Goal: Task Accomplishment & Management: Complete application form

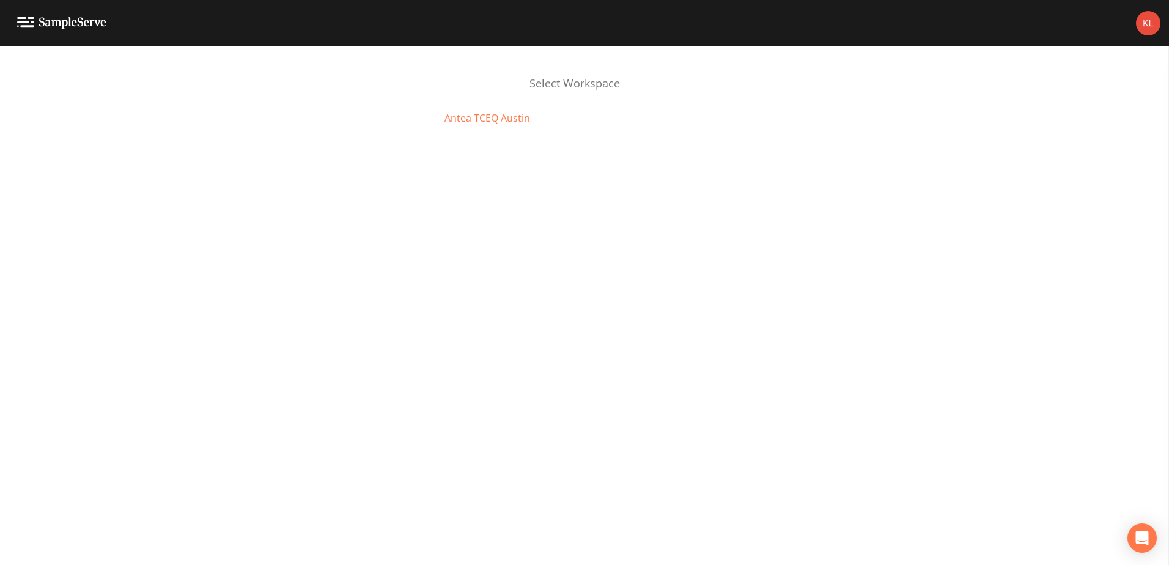
click at [548, 131] on div "Antea TCEQ Austin" at bounding box center [585, 118] width 306 height 31
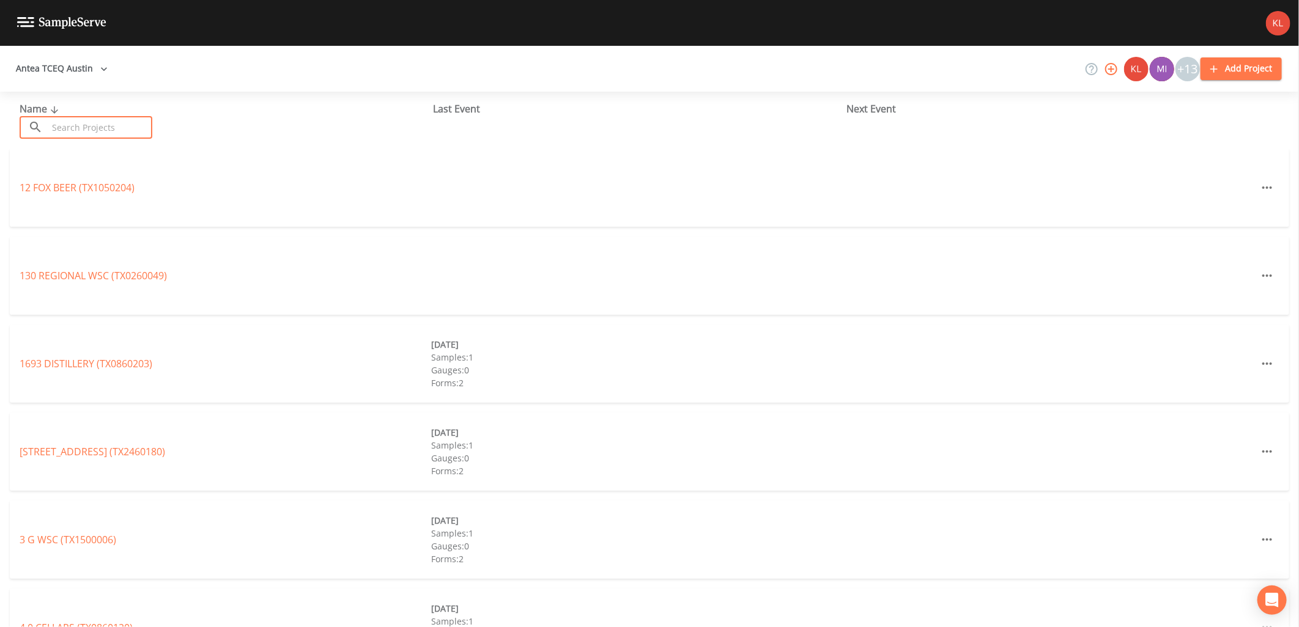
click at [114, 136] on input "text" at bounding box center [100, 127] width 105 height 23
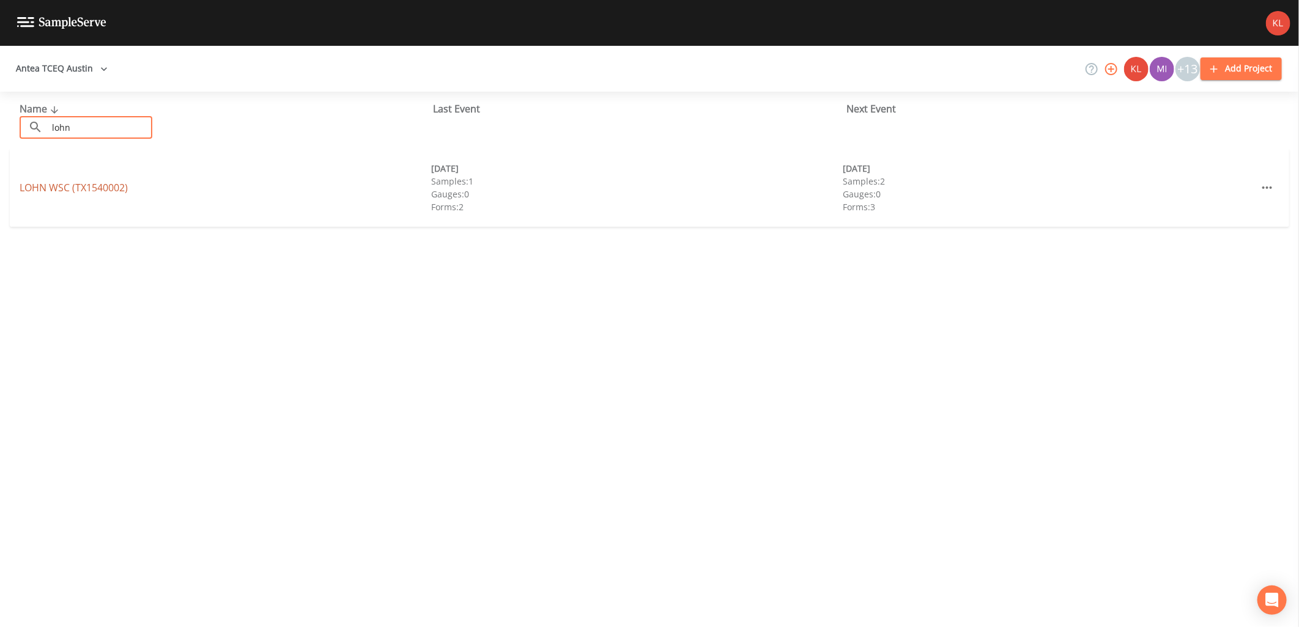
type input "lohn"
click at [45, 190] on link "LOHN WSC (TX1540002)" at bounding box center [74, 187] width 108 height 13
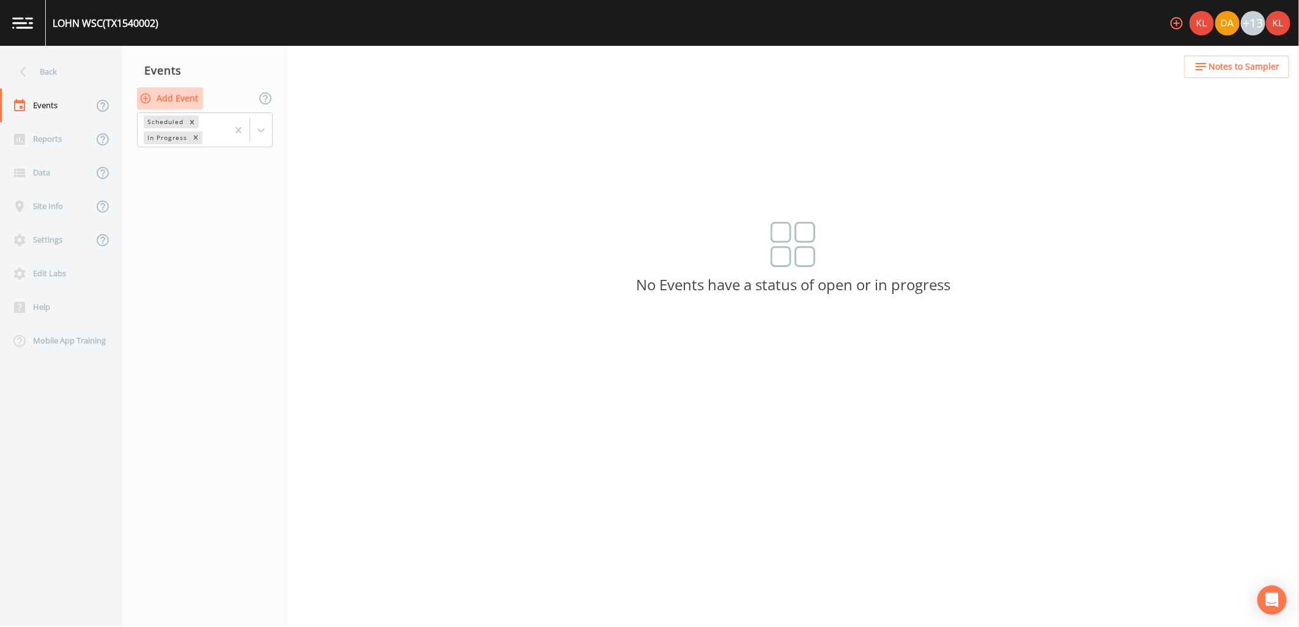
click at [182, 104] on button "Add Event" at bounding box center [170, 98] width 66 height 23
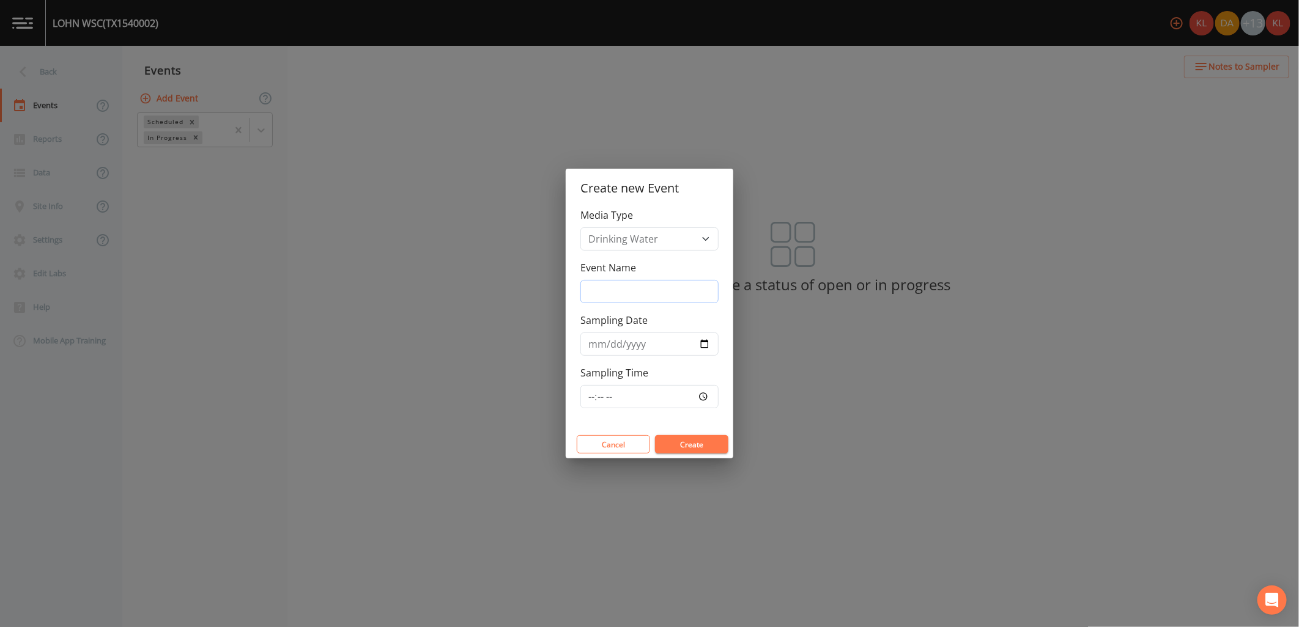
click at [648, 281] on input "Event Name" at bounding box center [649, 291] width 138 height 23
type input "[DATE]"
click at [701, 349] on input "Sampling Date" at bounding box center [649, 344] width 138 height 23
type input "[DATE]"
click at [686, 442] on button "Create" at bounding box center [691, 444] width 73 height 18
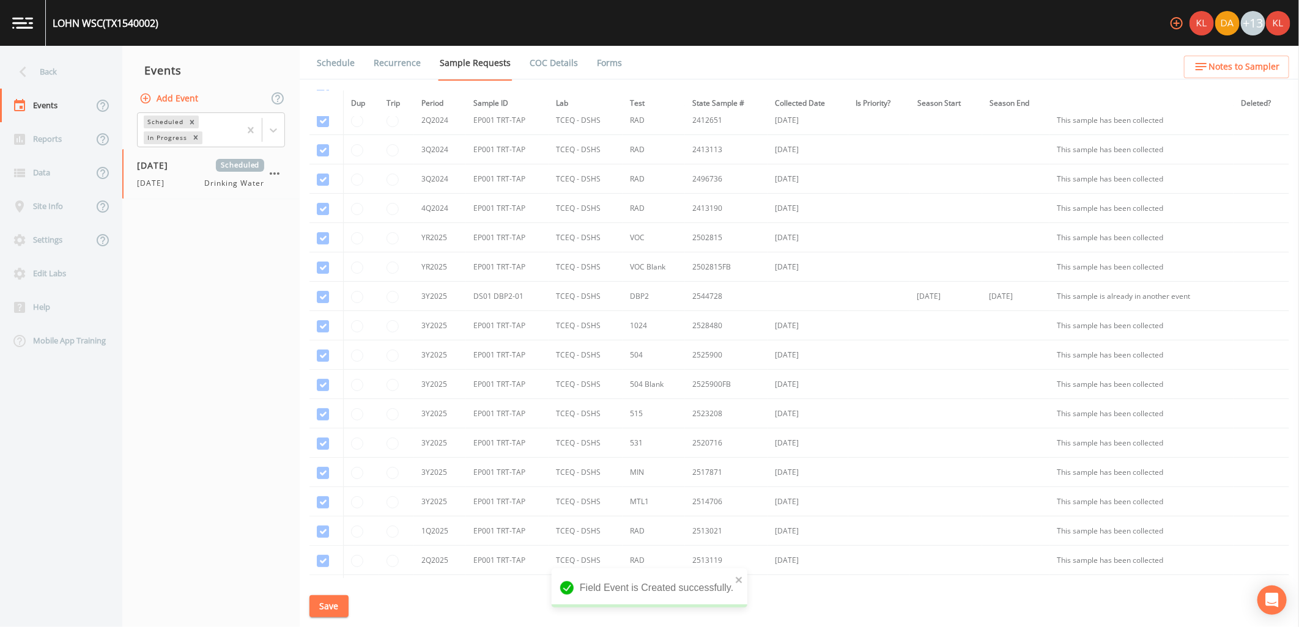
scroll to position [283, 0]
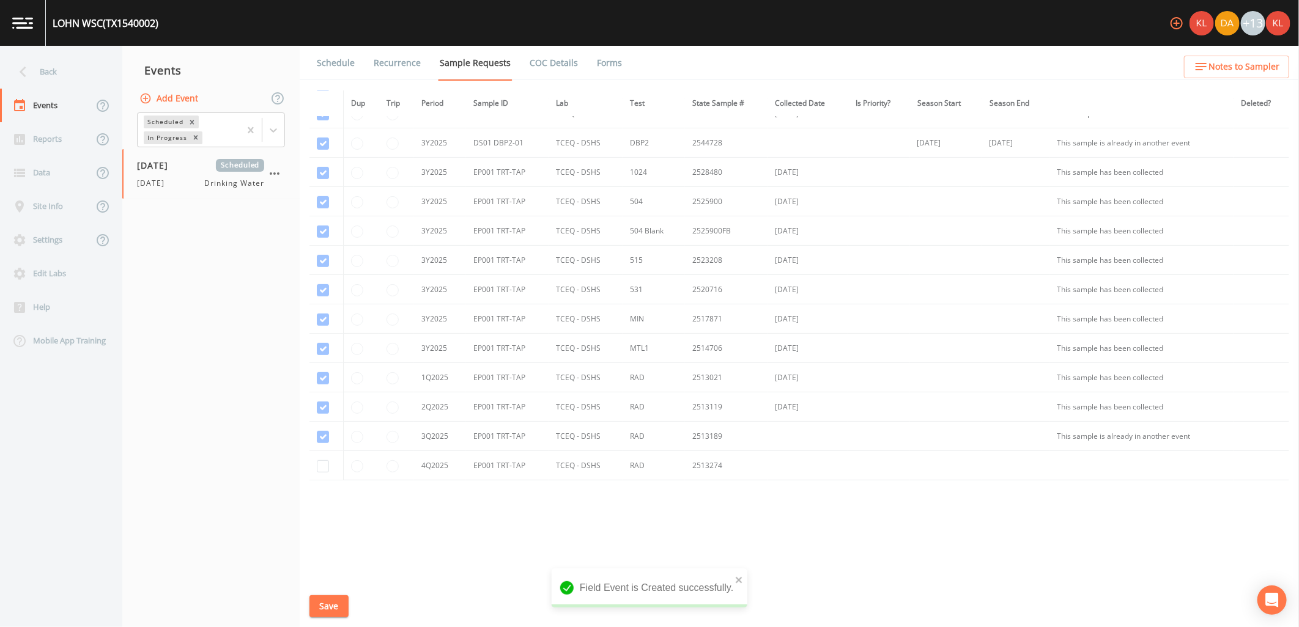
click at [610, 60] on link "Forms" at bounding box center [609, 63] width 29 height 34
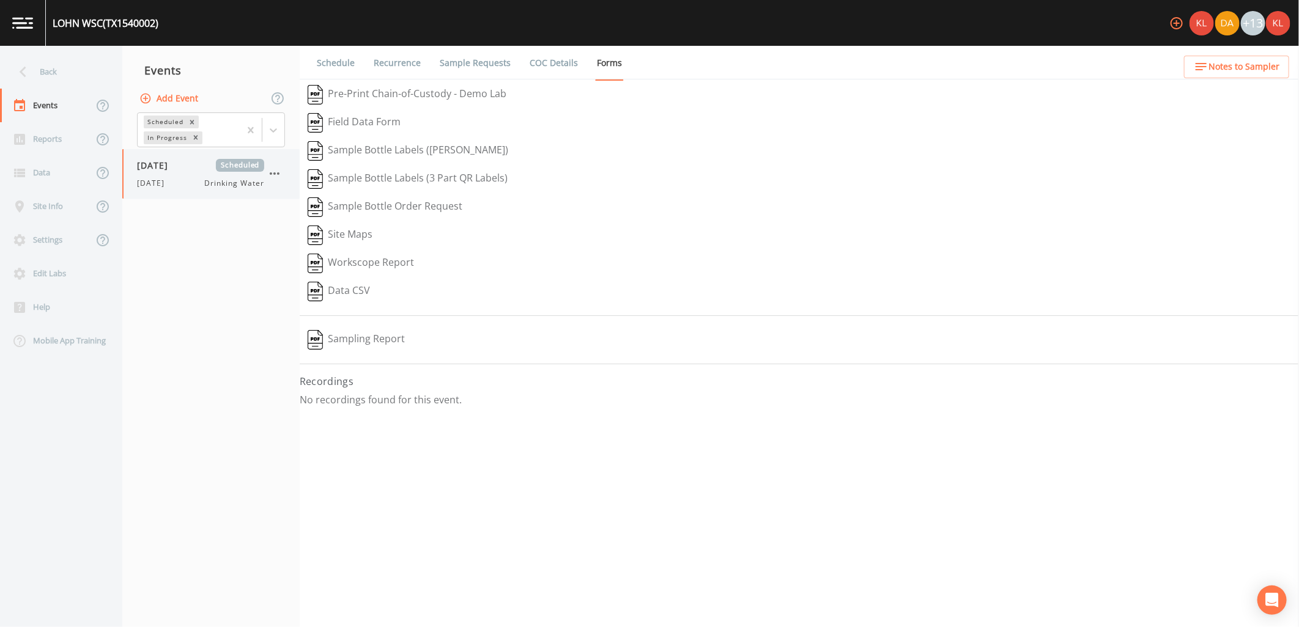
click at [272, 170] on icon "button" at bounding box center [274, 173] width 15 height 15
click at [303, 243] on p "Delete" at bounding box center [335, 245] width 79 height 15
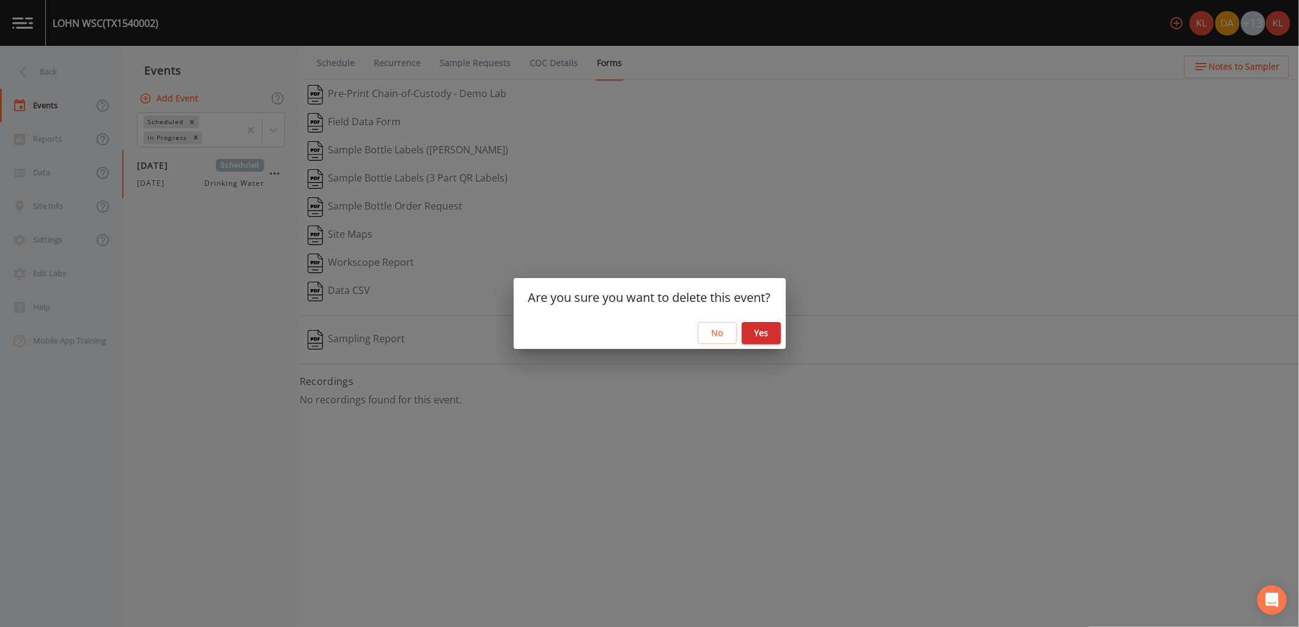
click at [764, 346] on div "No Yes" at bounding box center [650, 333] width 272 height 32
click at [756, 334] on button "Yes" at bounding box center [761, 333] width 39 height 23
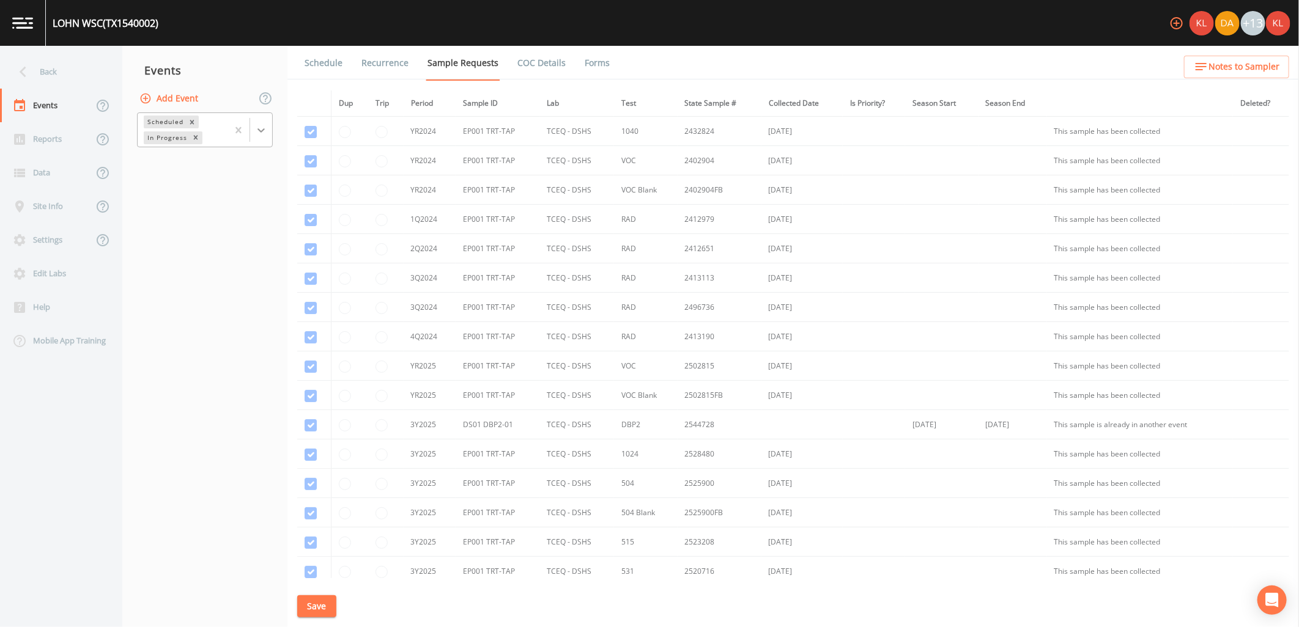
click at [267, 138] on div at bounding box center [261, 130] width 22 height 22
click at [222, 171] on div "Completed" at bounding box center [205, 165] width 136 height 21
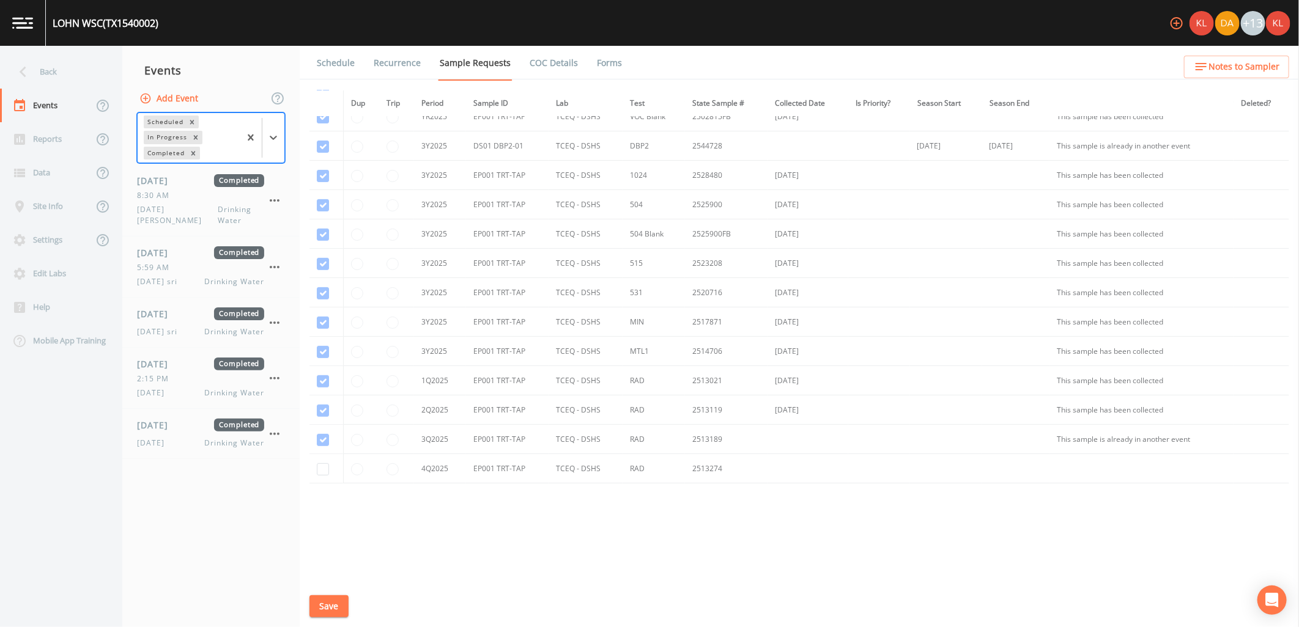
scroll to position [283, 0]
click at [595, 65] on link "Forms" at bounding box center [609, 63] width 29 height 34
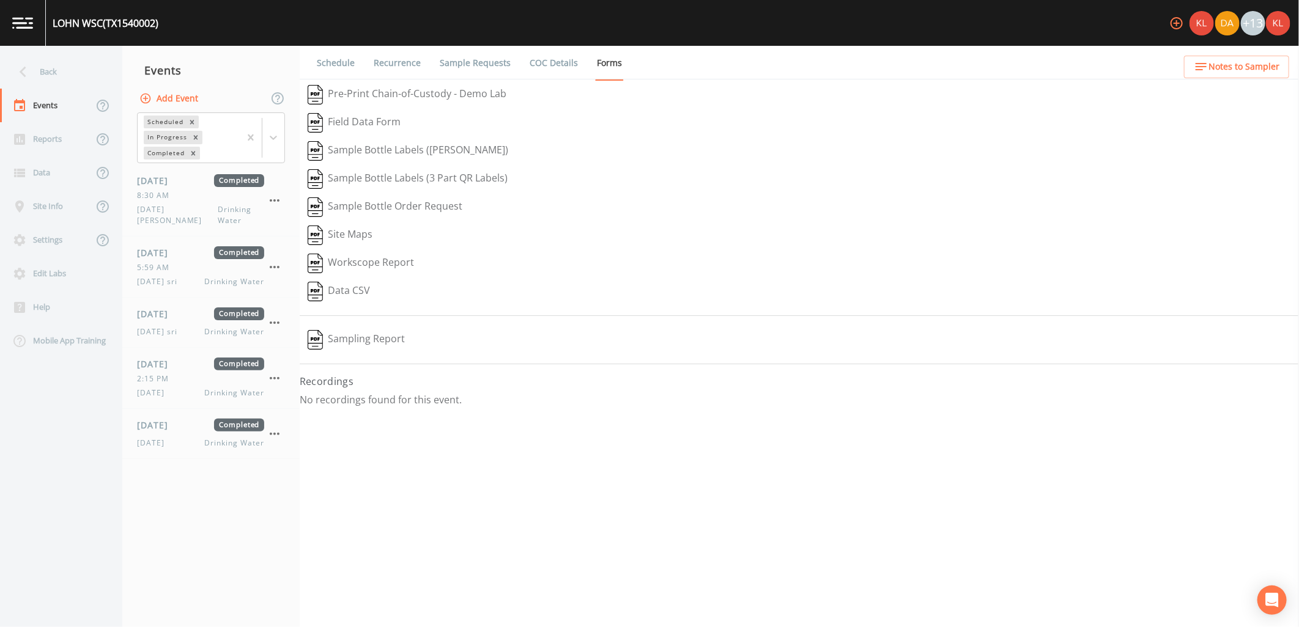
drag, startPoint x: 408, startPoint y: 301, endPoint x: 402, endPoint y: 459, distance: 158.5
click at [402, 459] on div "Schedule Recurrence Sample Requests COC Details Forms   Pre-Print Chain-of-Cust…" at bounding box center [799, 337] width 999 height 582
click at [185, 438] on div "[DATE] Drinking Water" at bounding box center [200, 443] width 127 height 11
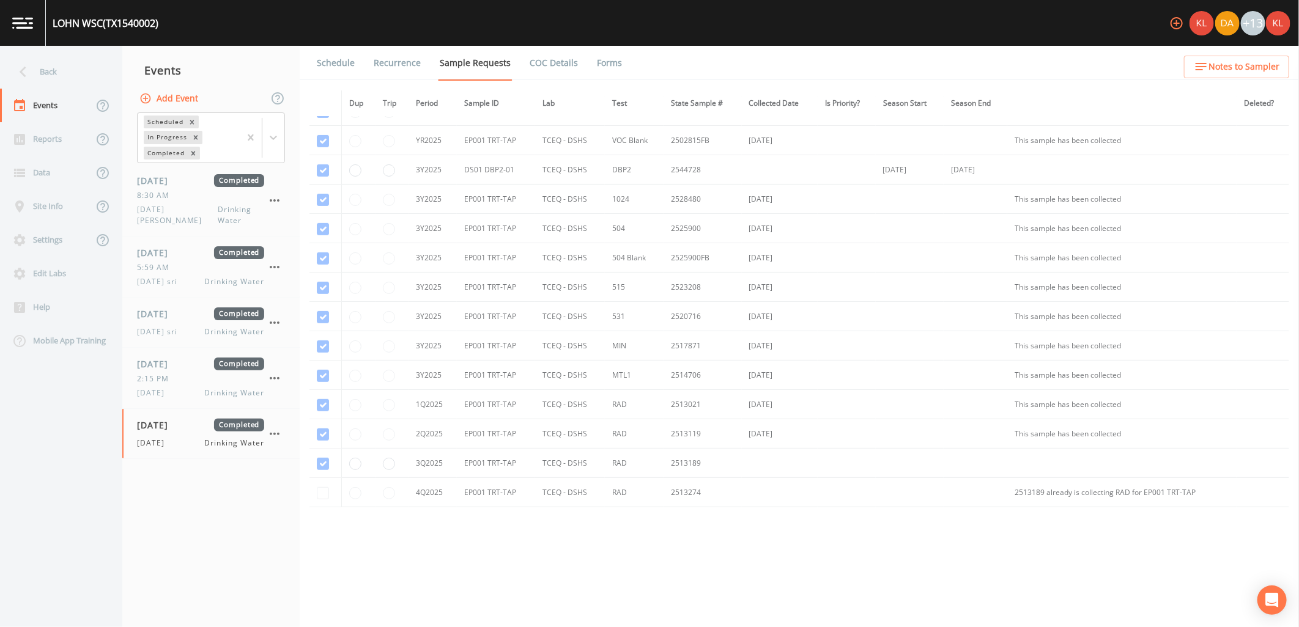
scroll to position [283, 0]
click at [613, 51] on link "Forms" at bounding box center [609, 63] width 29 height 34
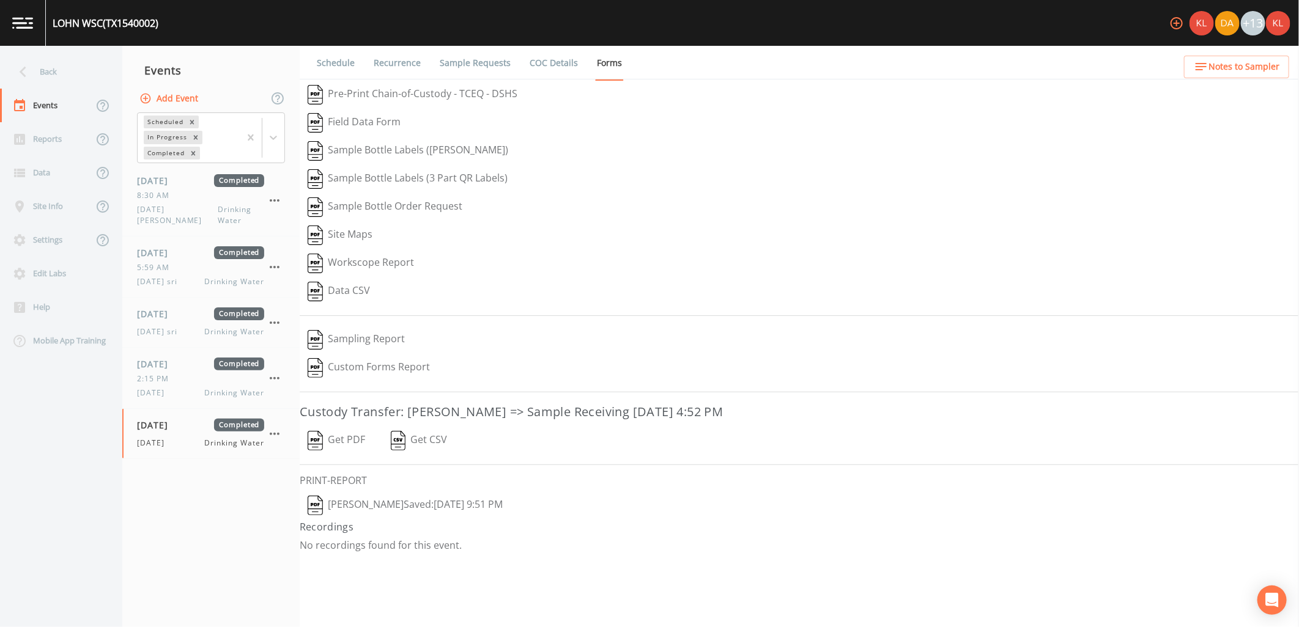
click at [363, 439] on button "Get PDF" at bounding box center [336, 441] width 73 height 28
click at [402, 505] on button "[PERSON_NAME]  Saved: [DATE] 9:51 PM" at bounding box center [405, 506] width 211 height 28
click at [43, 24] on link at bounding box center [23, 23] width 46 height 46
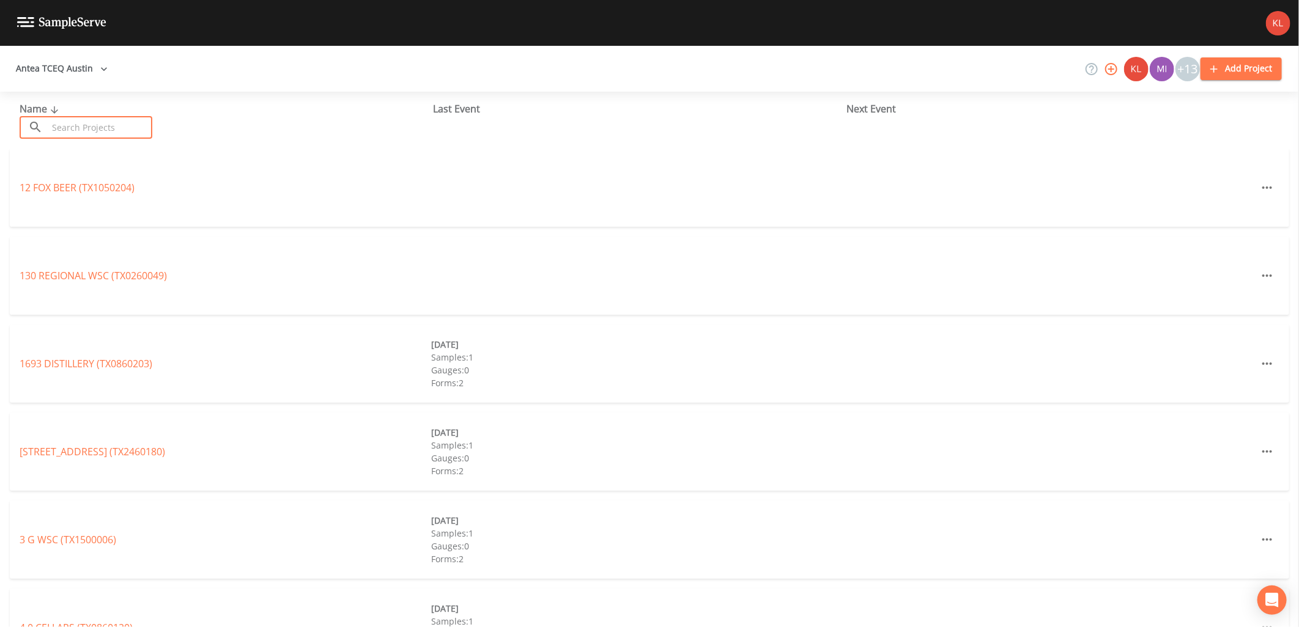
click at [125, 126] on input "text" at bounding box center [100, 127] width 105 height 23
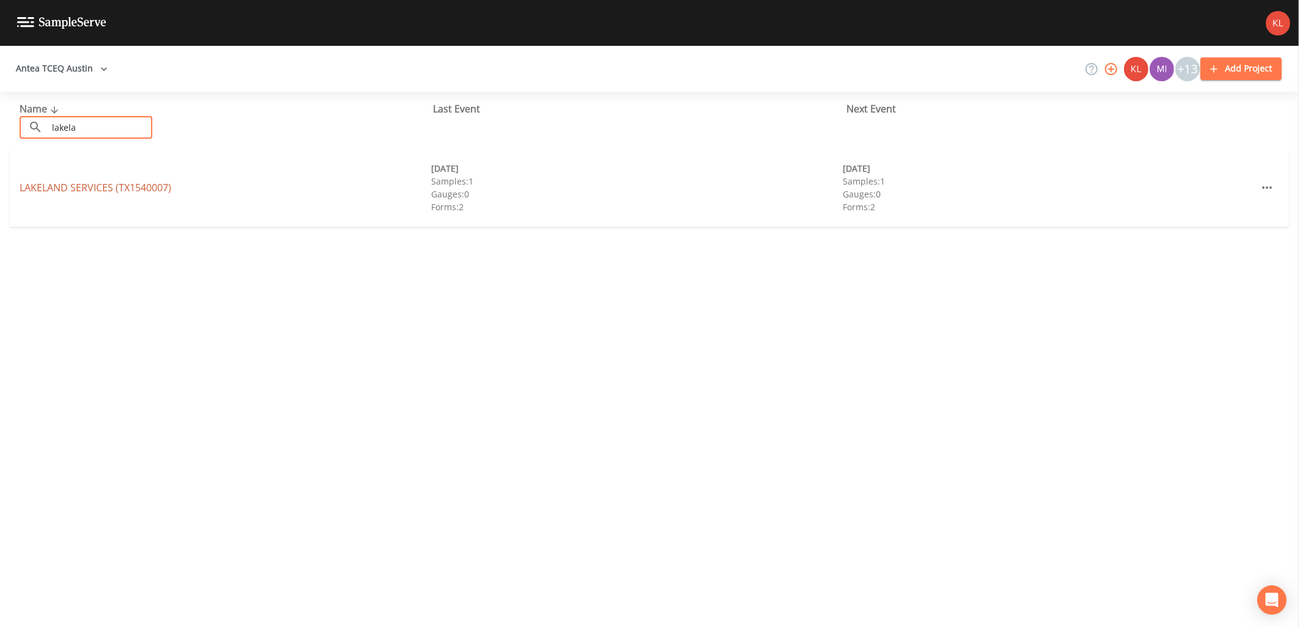
type input "lakela"
click at [64, 182] on link "LAKELAND SERVICES (TX1540007)" at bounding box center [96, 187] width 152 height 13
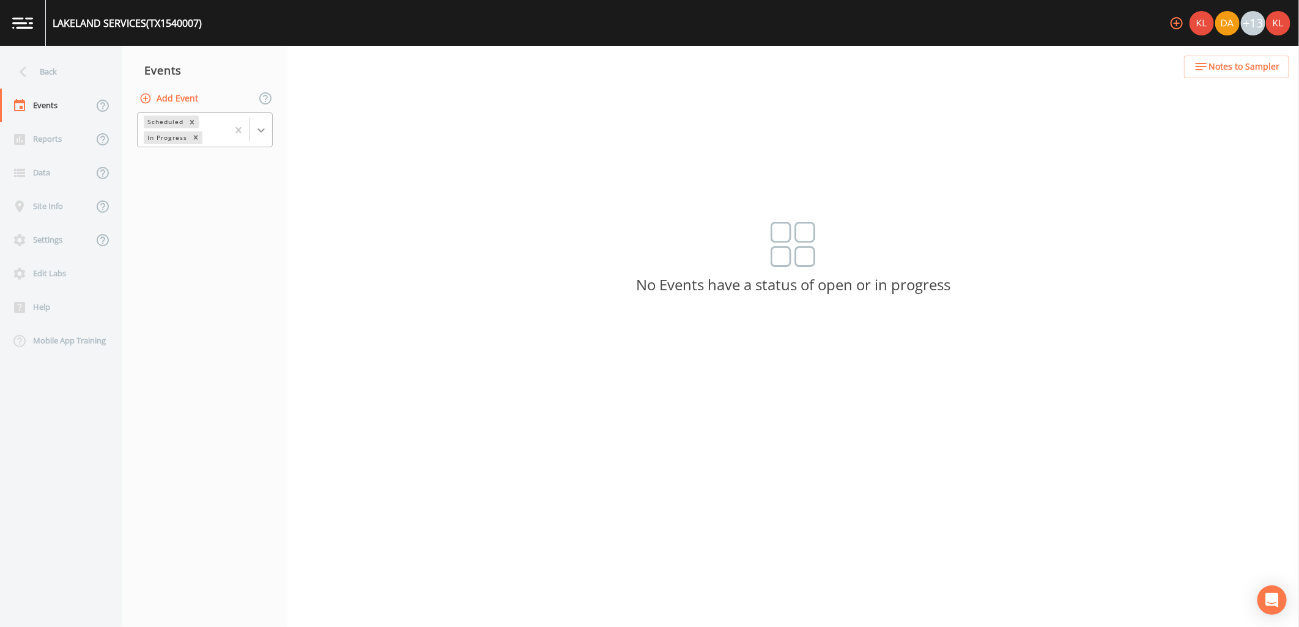
click at [258, 124] on icon at bounding box center [261, 130] width 12 height 12
click at [243, 158] on div "Completed" at bounding box center [205, 165] width 136 height 21
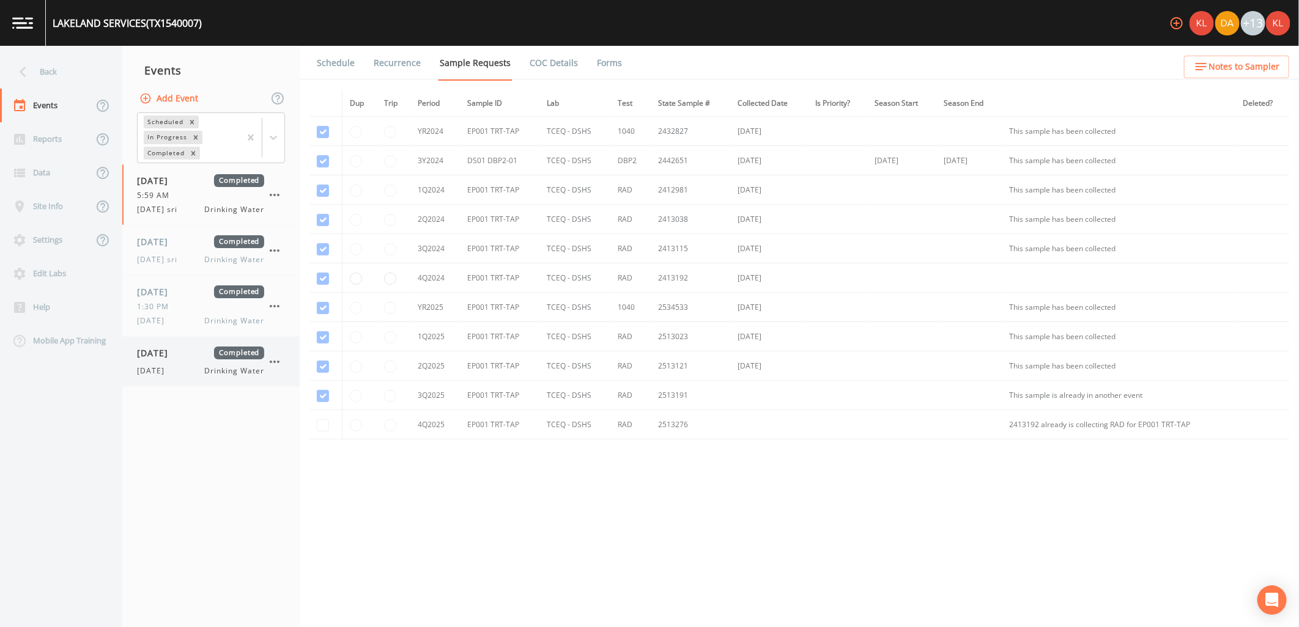
click at [203, 349] on div "[DATE] Completed" at bounding box center [200, 353] width 127 height 13
click at [598, 64] on link "Forms" at bounding box center [609, 63] width 29 height 34
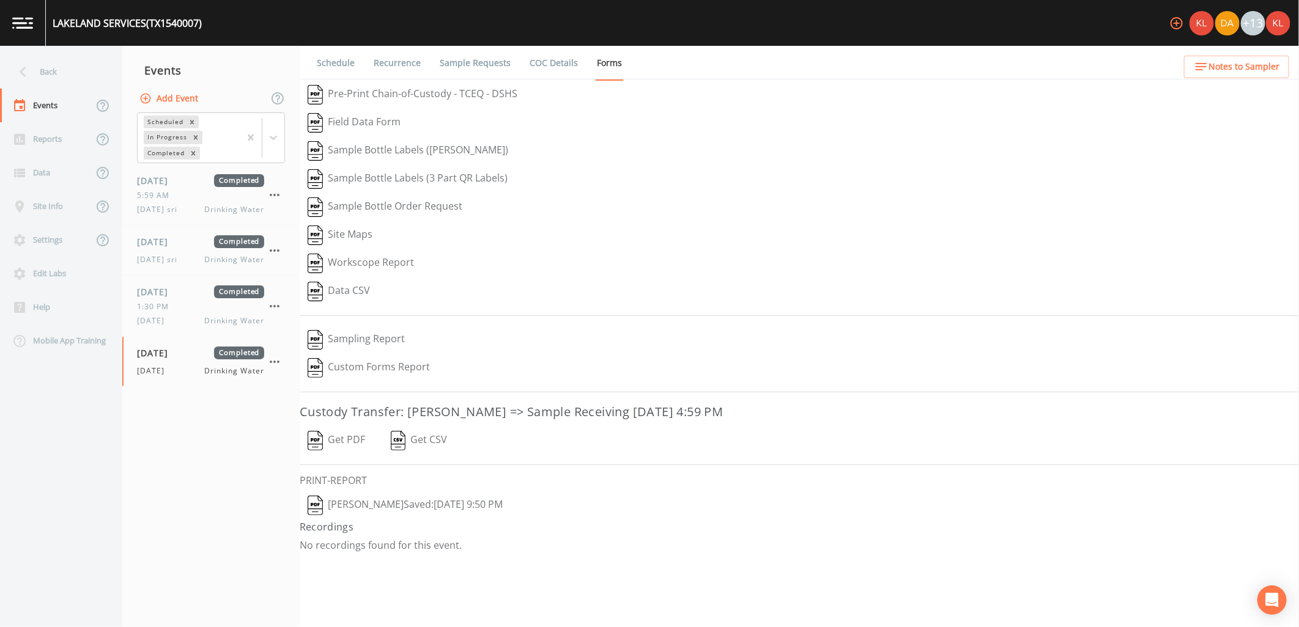
click at [333, 443] on button "Get PDF" at bounding box center [336, 441] width 73 height 28
click at [16, 23] on img at bounding box center [22, 23] width 21 height 12
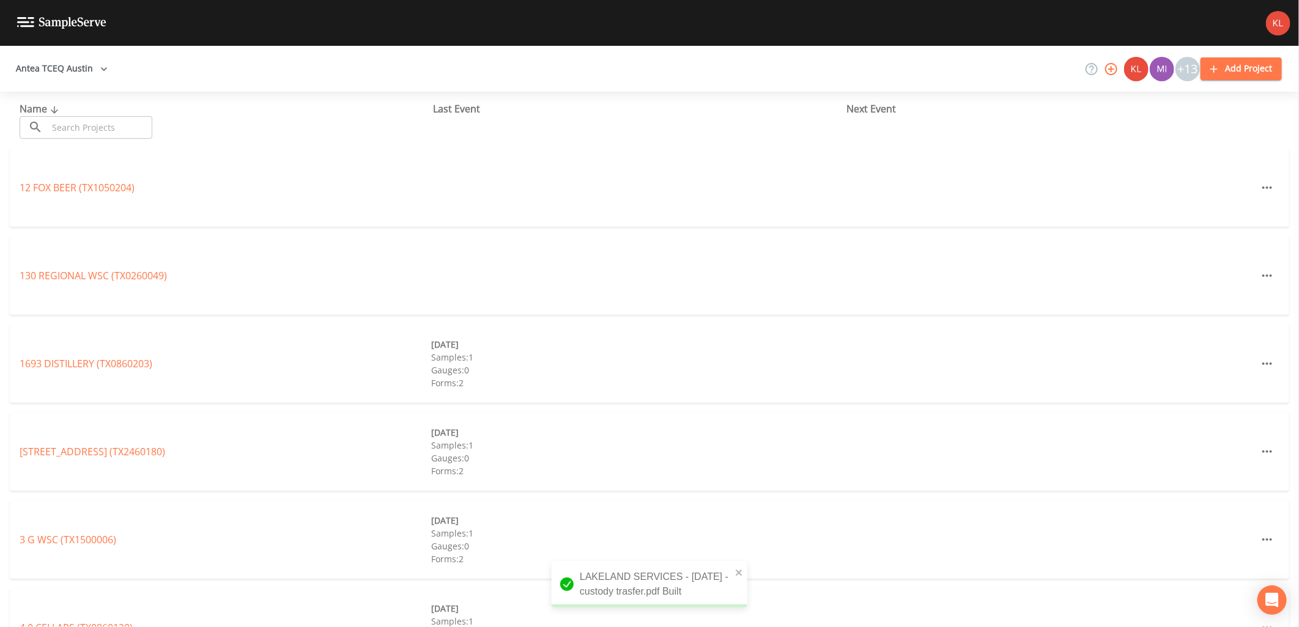
click at [117, 139] on div "Name ​ ​ Last Event Next Event" at bounding box center [649, 120] width 1299 height 57
click at [114, 123] on input "text" at bounding box center [100, 127] width 105 height 23
type input "l"
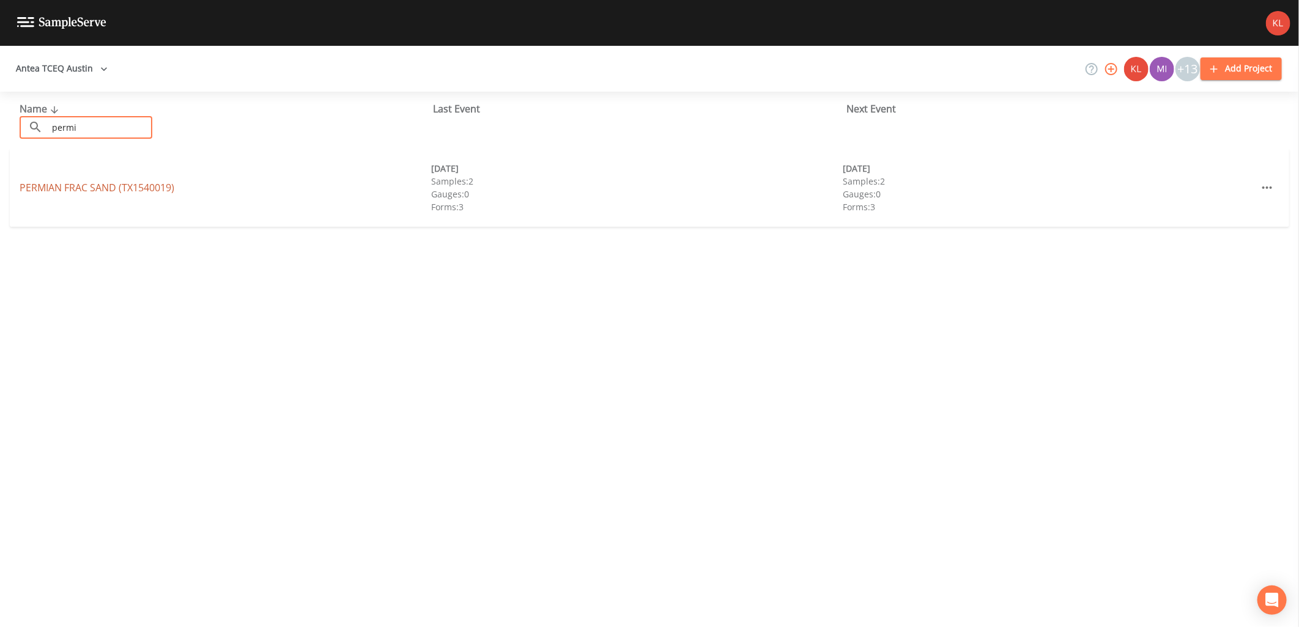
type input "permi"
click at [64, 185] on link "PERMIAN FRAC SAND (TX1540019)" at bounding box center [97, 187] width 155 height 13
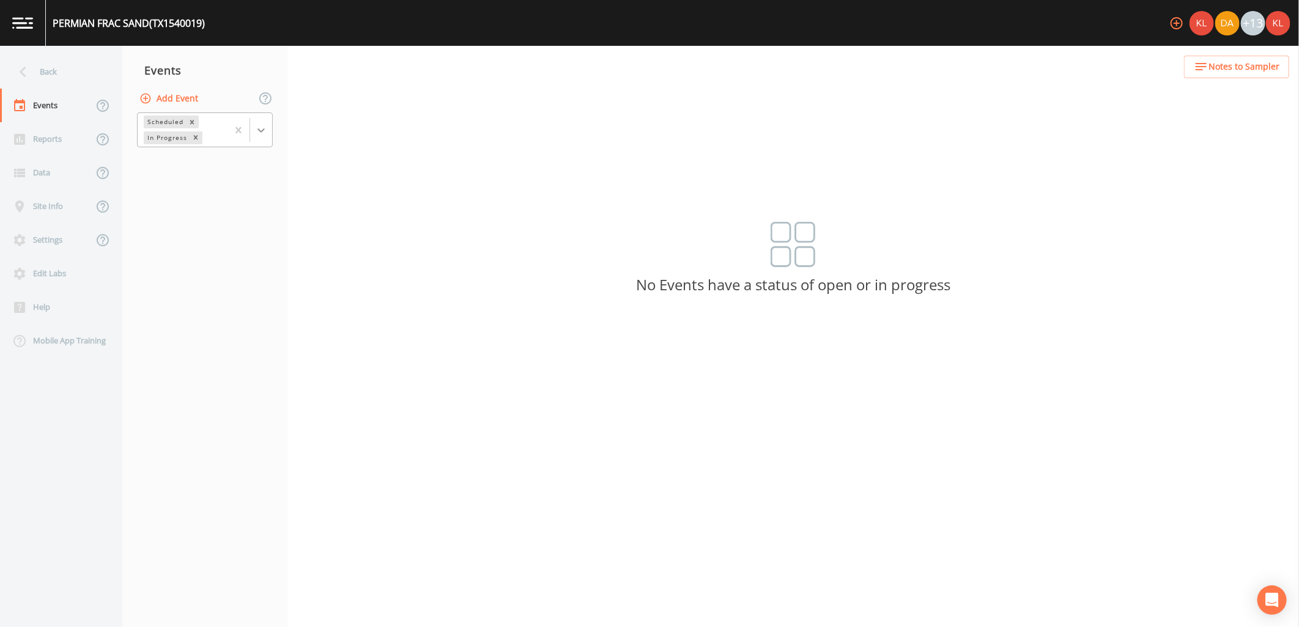
click at [260, 124] on icon at bounding box center [261, 130] width 12 height 12
click at [255, 176] on div "Completed" at bounding box center [205, 165] width 136 height 26
click at [253, 170] on div "Completed" at bounding box center [205, 165] width 136 height 21
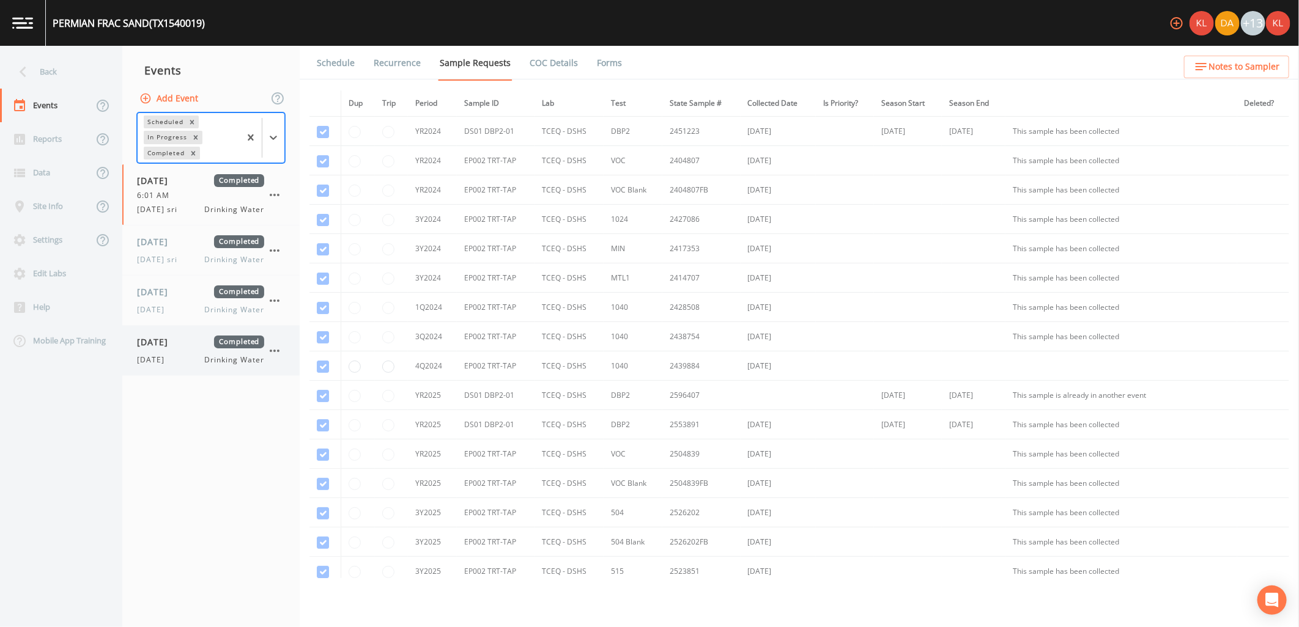
click at [194, 352] on div "[DATE] Completed [DATE] Drinking Water" at bounding box center [200, 351] width 127 height 30
click at [595, 69] on link "Forms" at bounding box center [609, 63] width 29 height 34
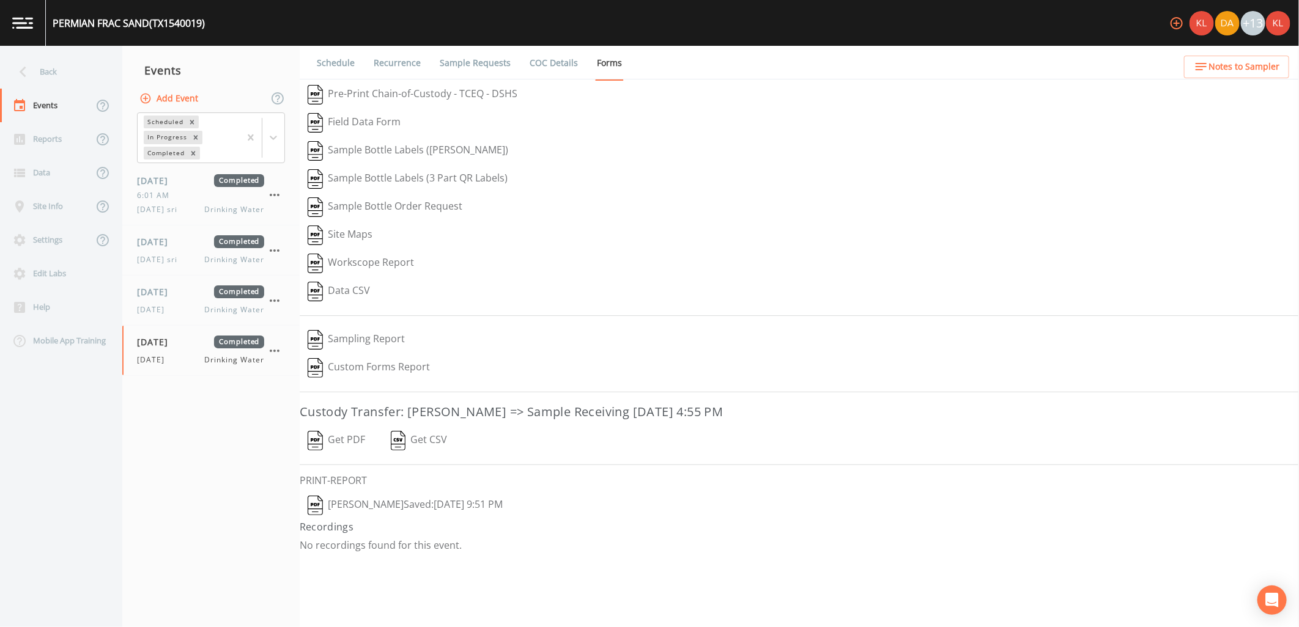
click at [332, 448] on button "Get PDF" at bounding box center [336, 441] width 73 height 28
click at [18, 17] on img at bounding box center [22, 23] width 21 height 12
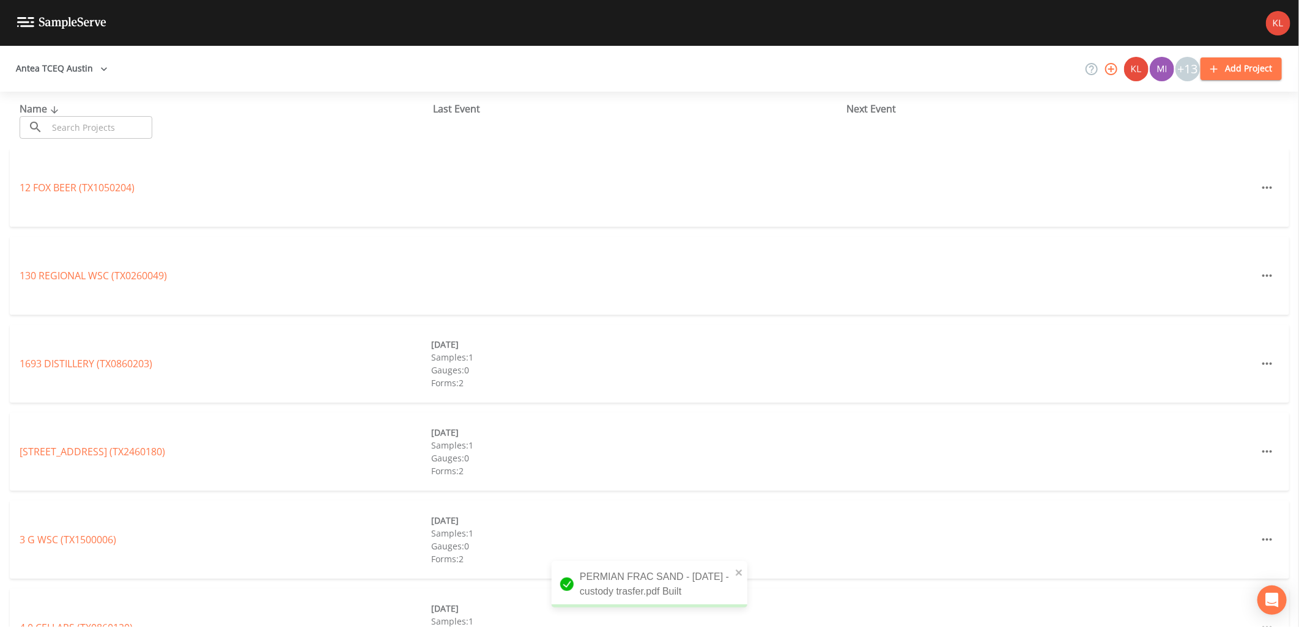
click at [144, 133] on input "text" at bounding box center [100, 127] width 105 height 23
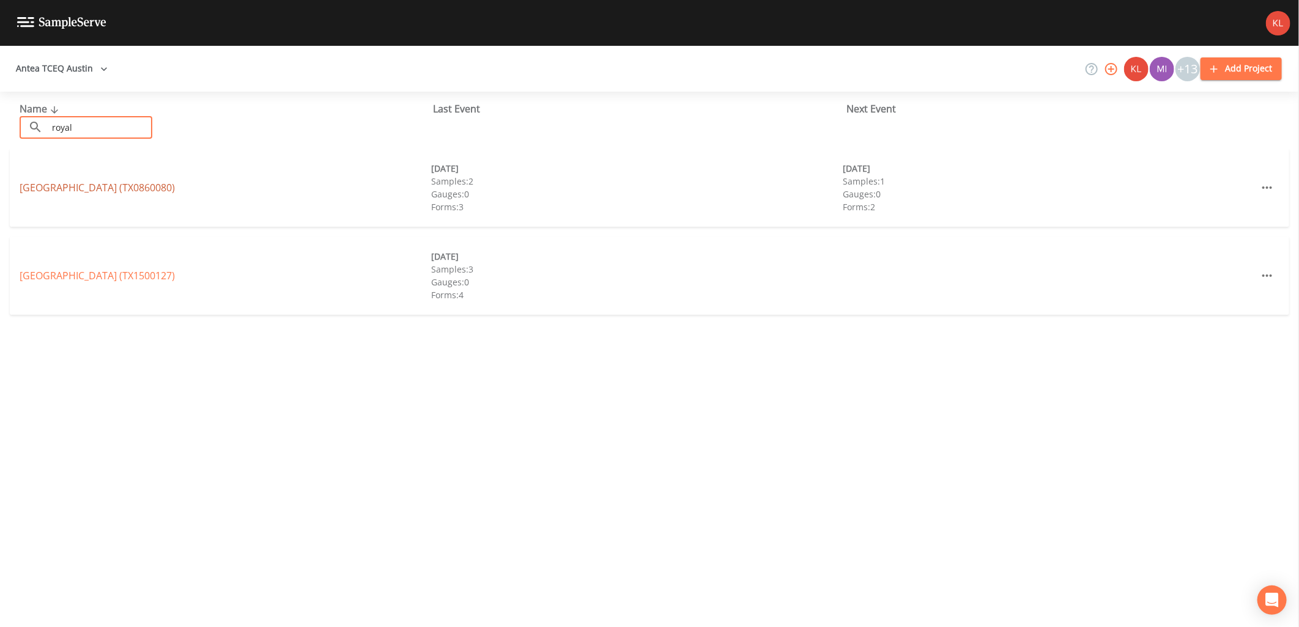
type input "royal"
click at [35, 184] on link "[GEOGRAPHIC_DATA] (TX0860080)" at bounding box center [97, 187] width 155 height 13
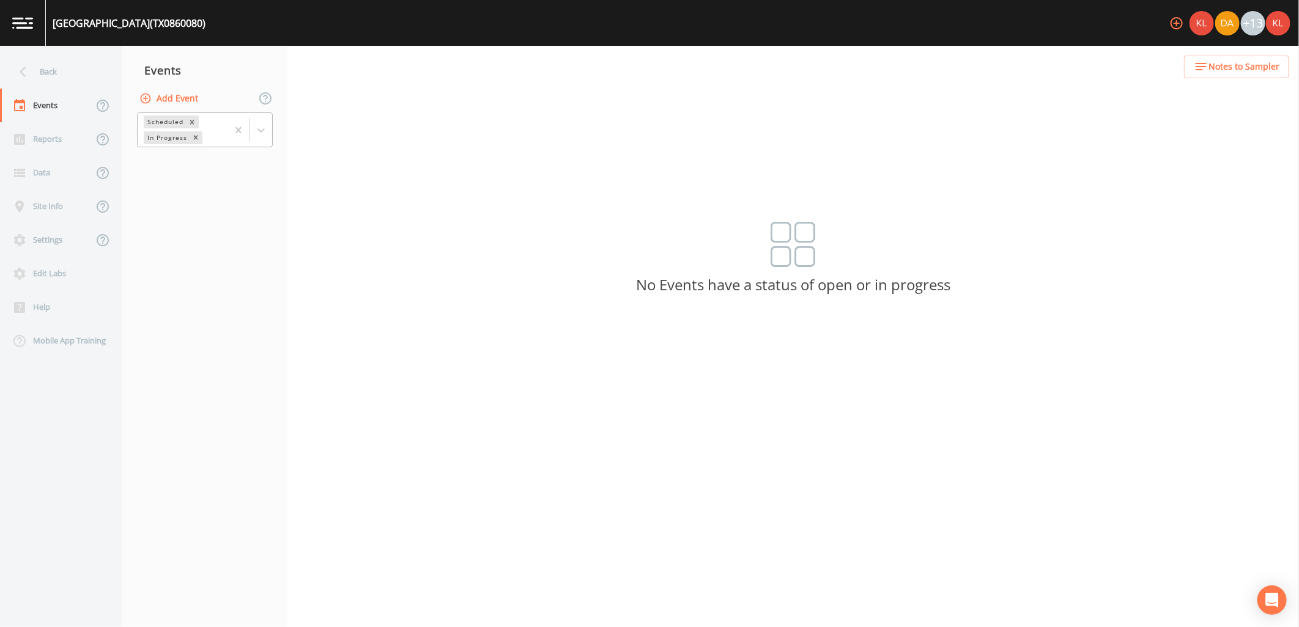
drag, startPoint x: 255, startPoint y: 130, endPoint x: 251, endPoint y: 143, distance: 13.9
click at [255, 130] on icon at bounding box center [261, 130] width 12 height 12
click at [217, 160] on div "Completed" at bounding box center [205, 165] width 136 height 21
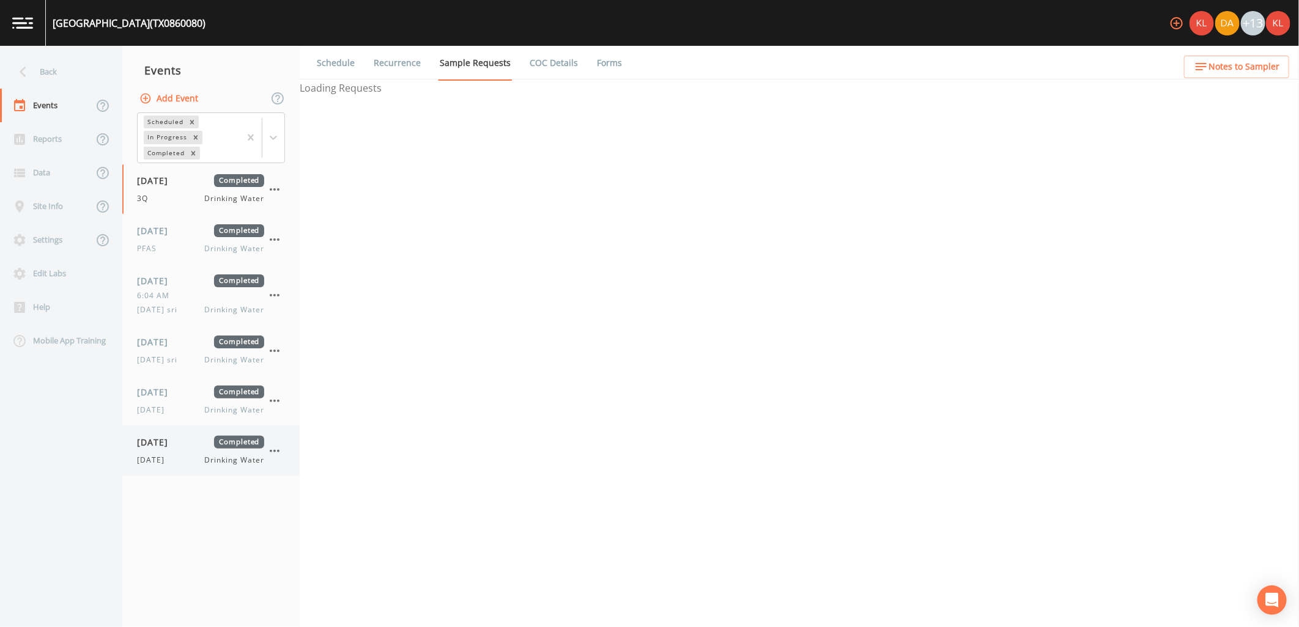
click at [183, 431] on div "[DATE] Completed [DATE] Drinking Water" at bounding box center [210, 451] width 177 height 50
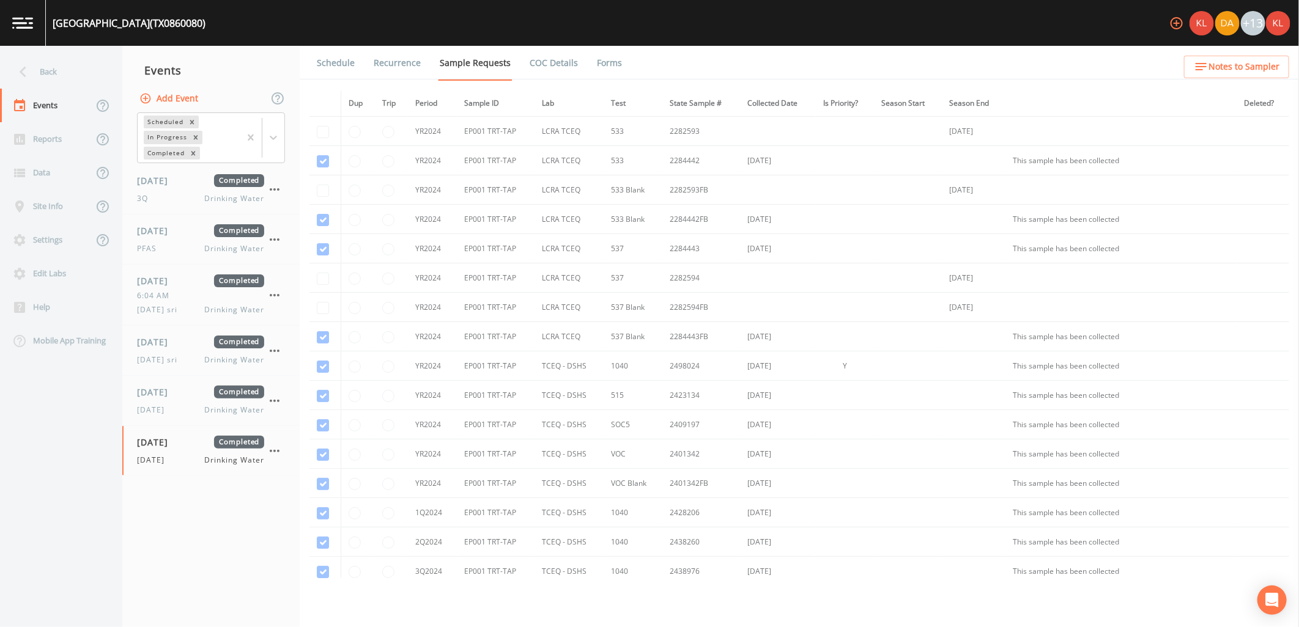
click at [599, 58] on link "Forms" at bounding box center [609, 63] width 29 height 34
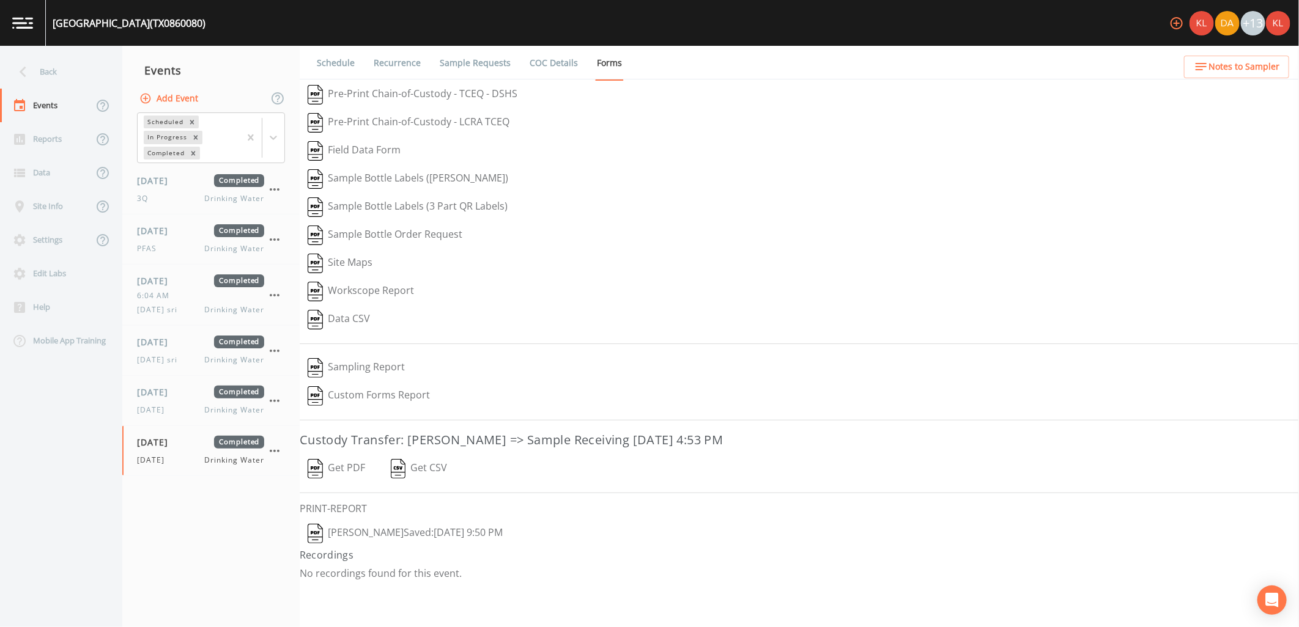
click at [343, 475] on button "Get PDF" at bounding box center [336, 469] width 73 height 28
click at [35, 24] on link at bounding box center [23, 23] width 46 height 46
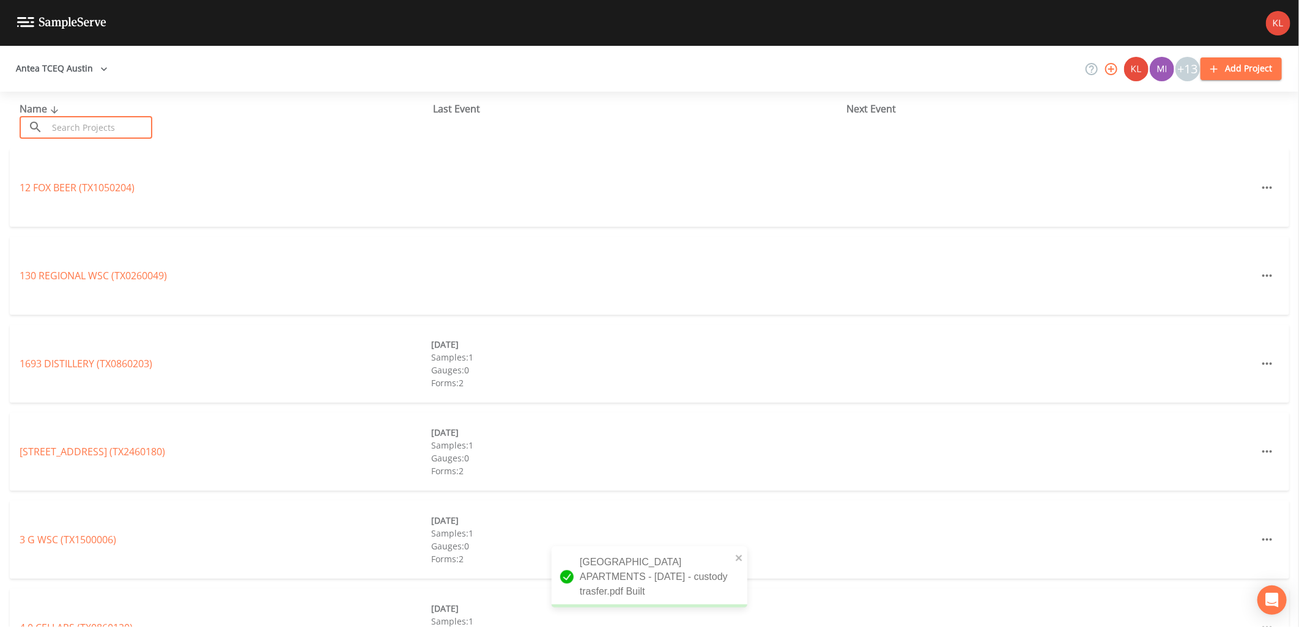
click at [152, 117] on input "text" at bounding box center [100, 127] width 105 height 23
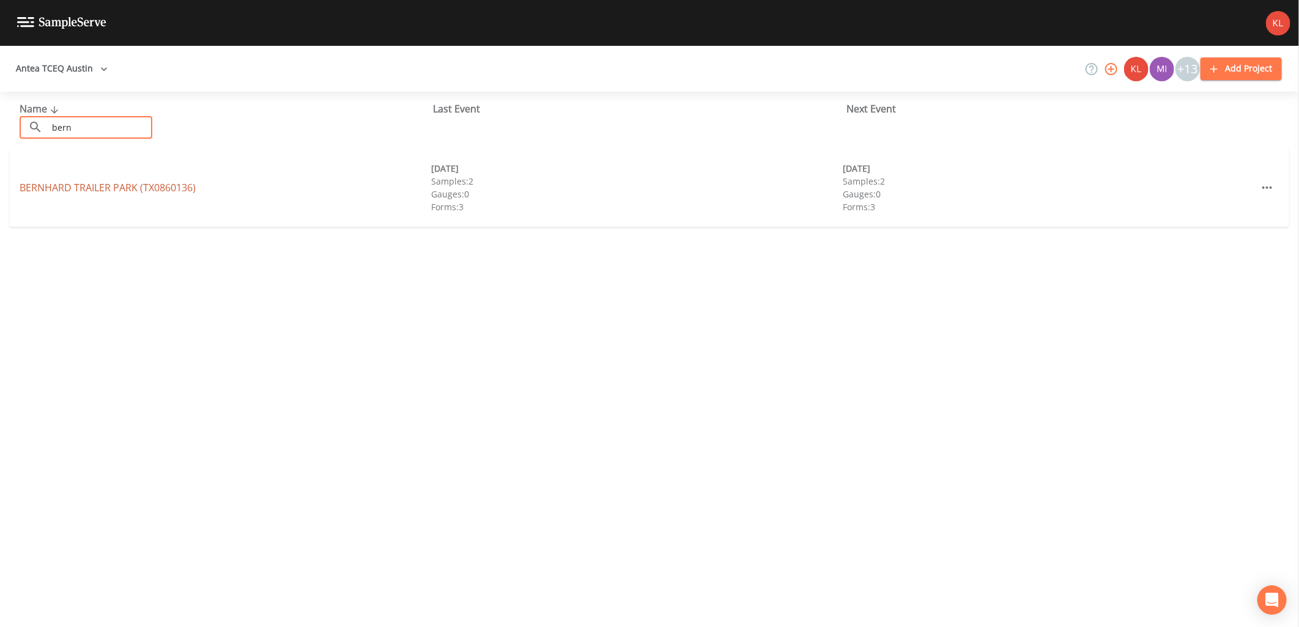
type input "bern"
click at [32, 188] on link "[GEOGRAPHIC_DATA] (TX0860136)" at bounding box center [108, 187] width 176 height 13
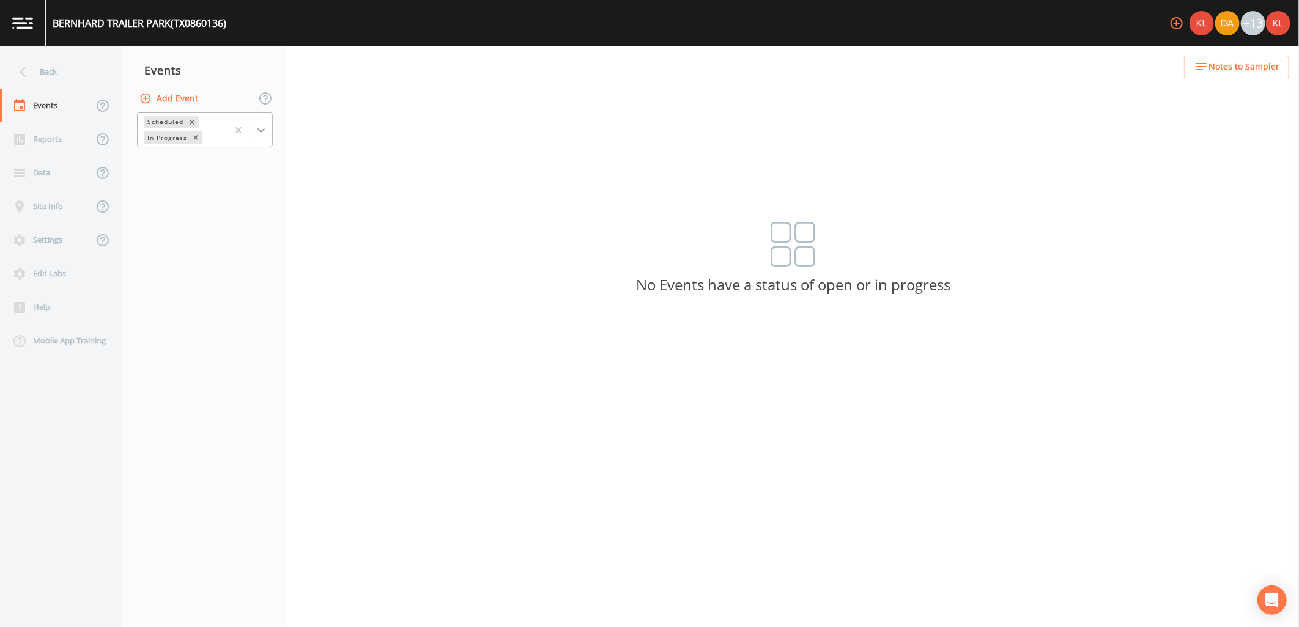
click at [255, 130] on icon at bounding box center [261, 130] width 12 height 12
click at [221, 172] on div "Completed" at bounding box center [205, 165] width 136 height 21
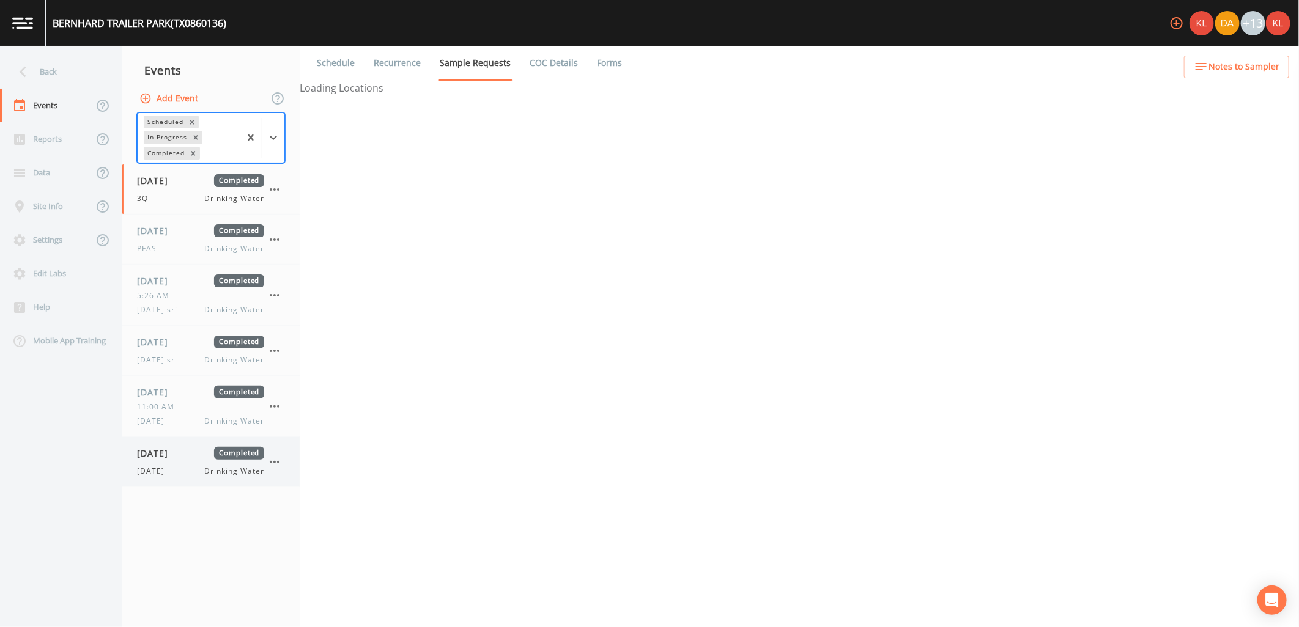
click at [177, 454] on span "[DATE]" at bounding box center [157, 453] width 40 height 13
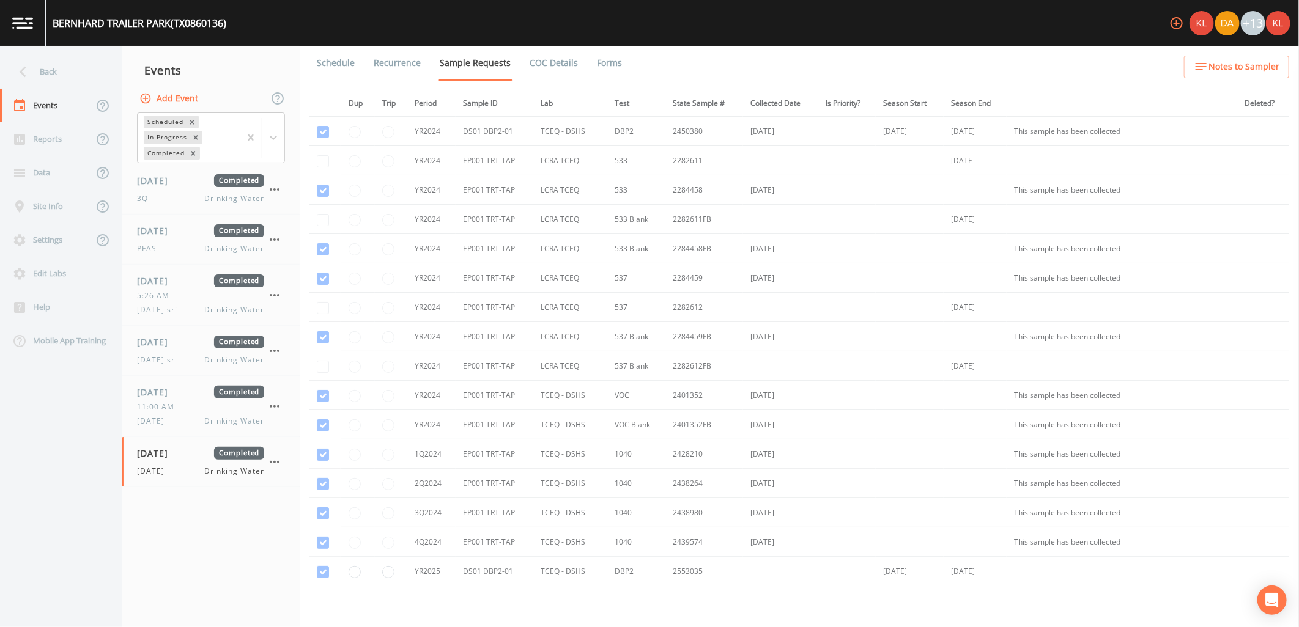
click at [604, 57] on link "Forms" at bounding box center [609, 63] width 29 height 34
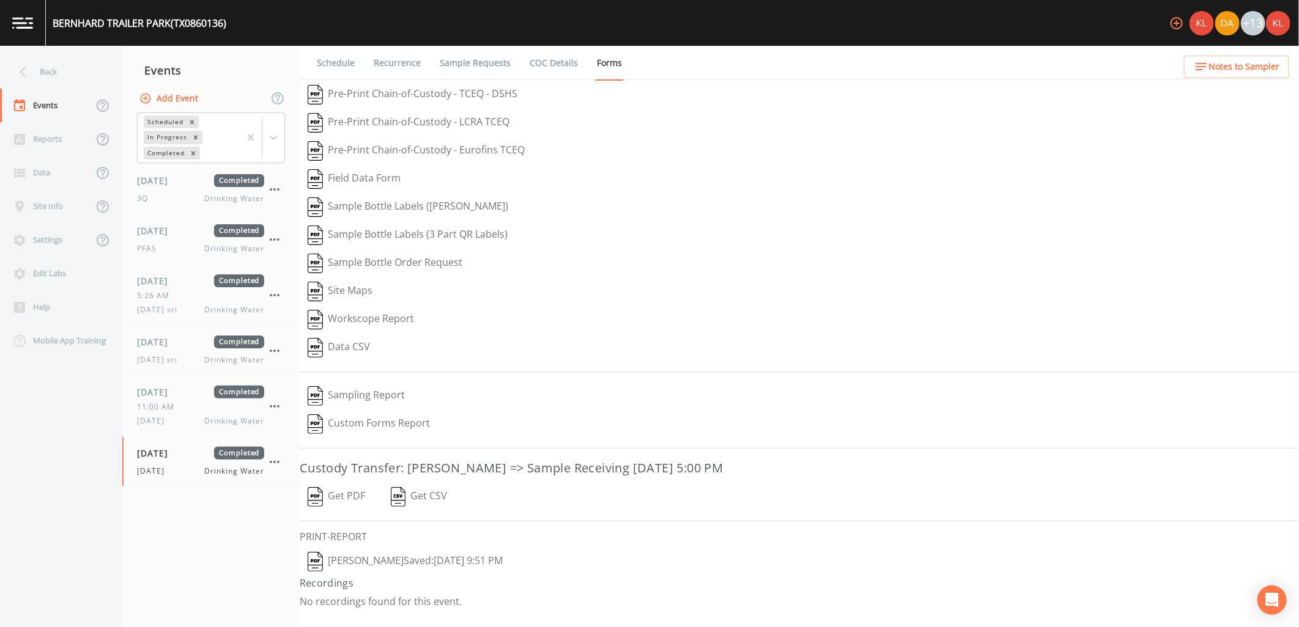
click at [346, 502] on button "Get PDF" at bounding box center [336, 497] width 73 height 28
click at [26, 15] on link at bounding box center [23, 23] width 46 height 46
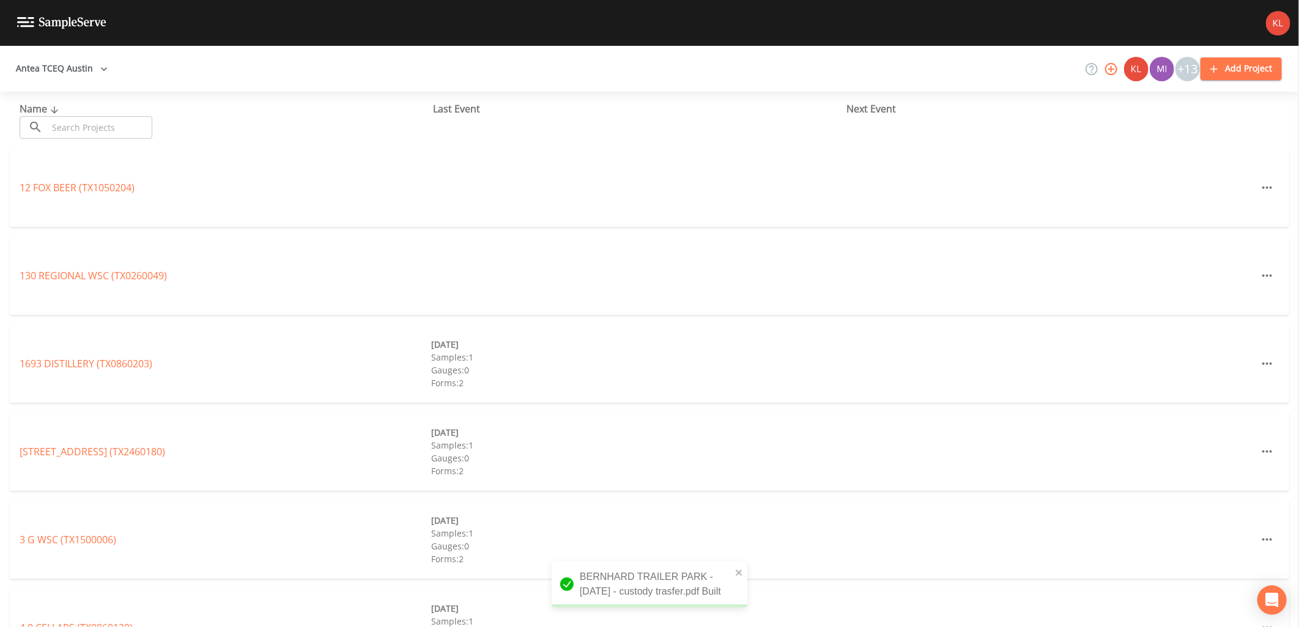
click at [138, 135] on input "text" at bounding box center [100, 127] width 105 height 23
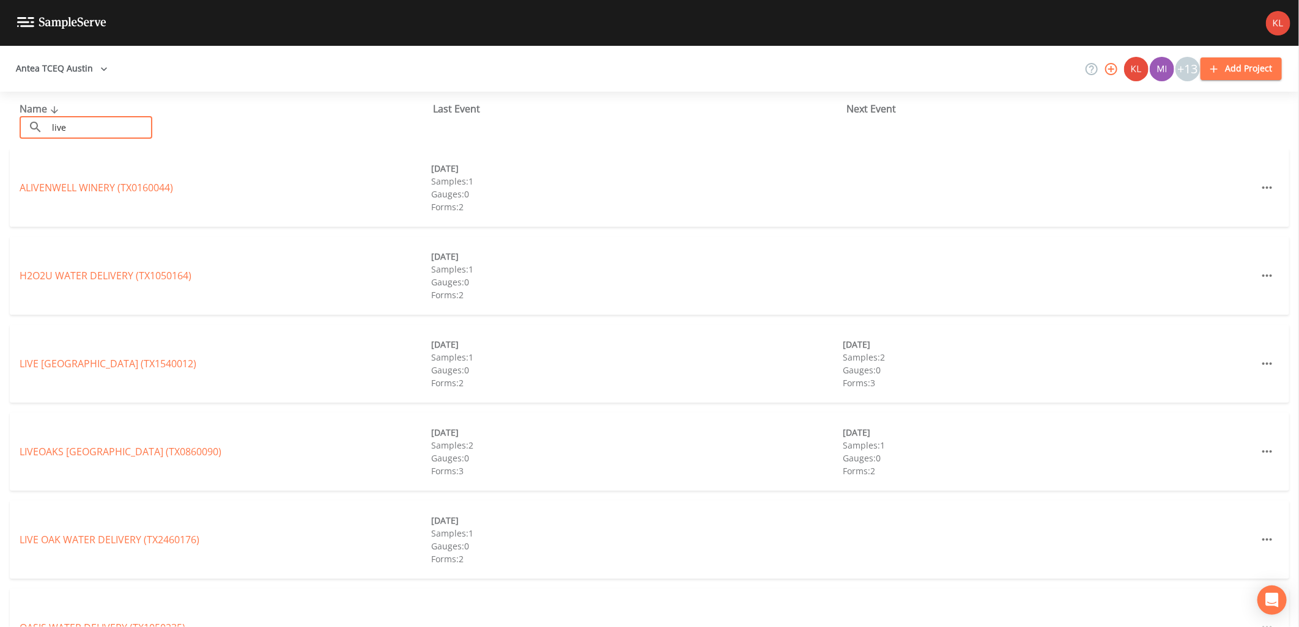
type input "liveoaks"
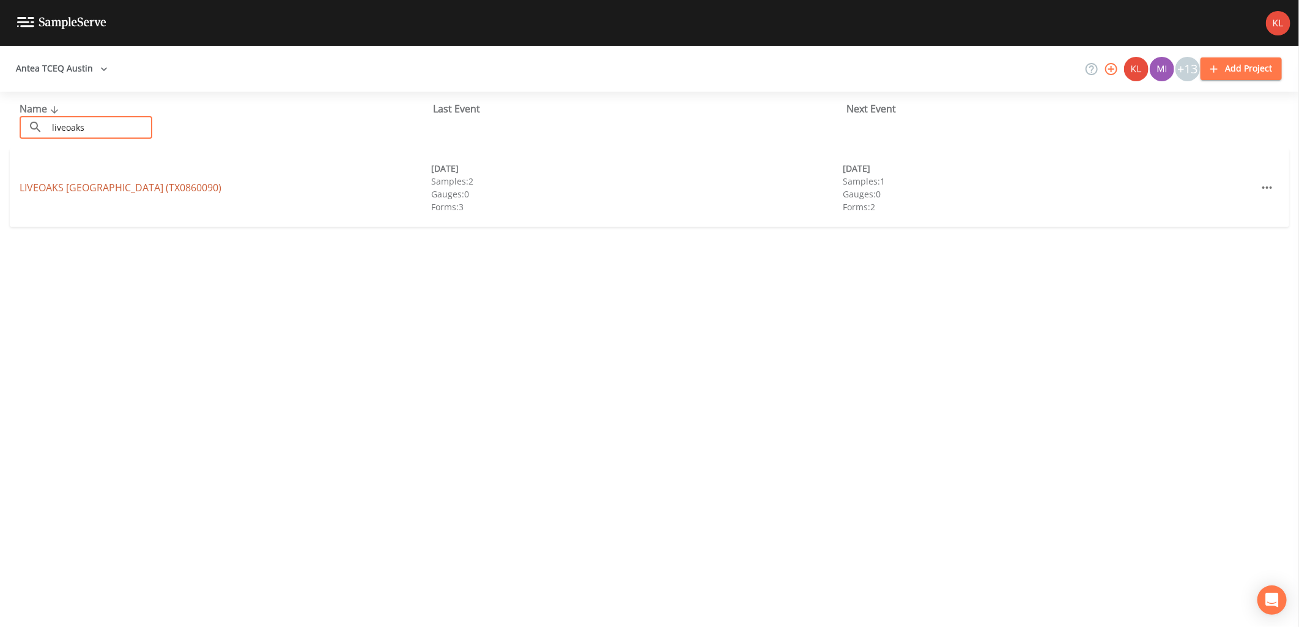
click at [126, 193] on link "LIVEOAKS [GEOGRAPHIC_DATA] (TX0860090)" at bounding box center [121, 187] width 202 height 13
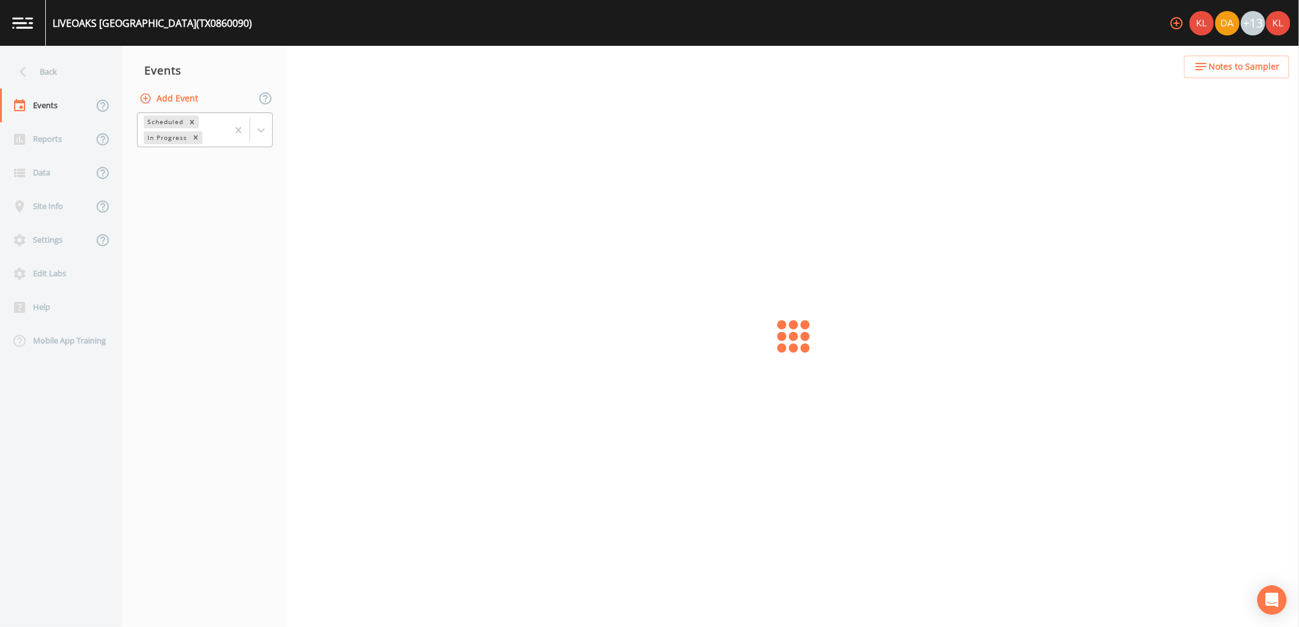
click at [254, 141] on div at bounding box center [250, 130] width 45 height 34
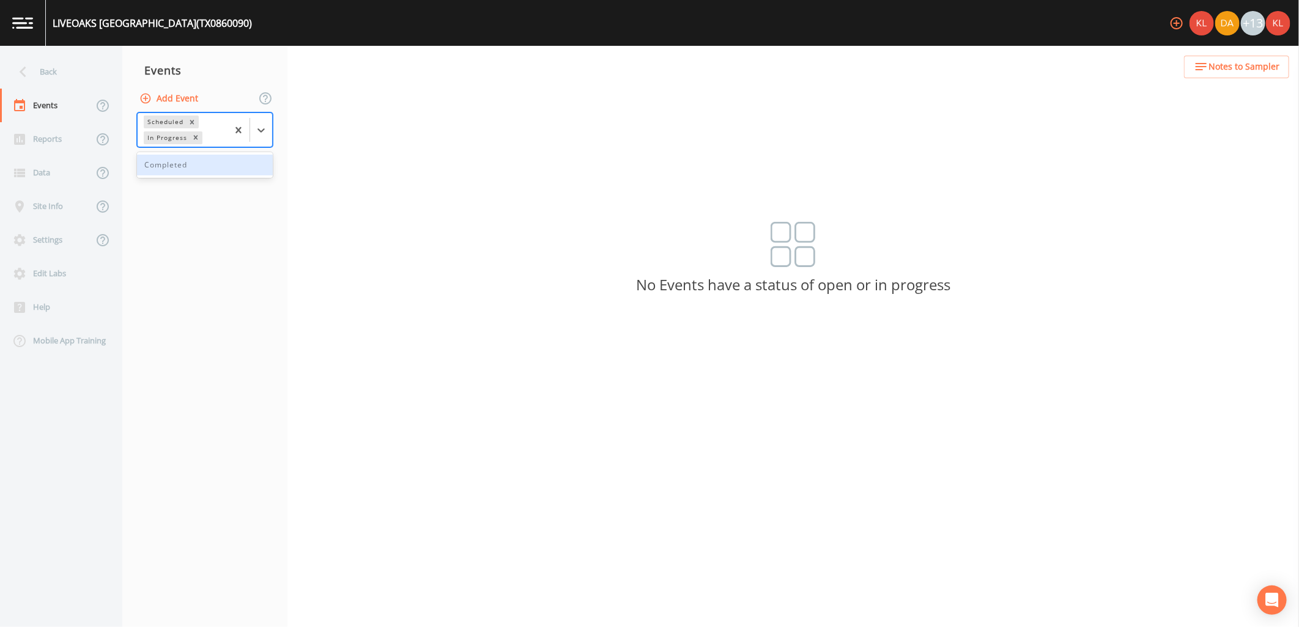
click at [240, 173] on div "Completed" at bounding box center [205, 165] width 136 height 21
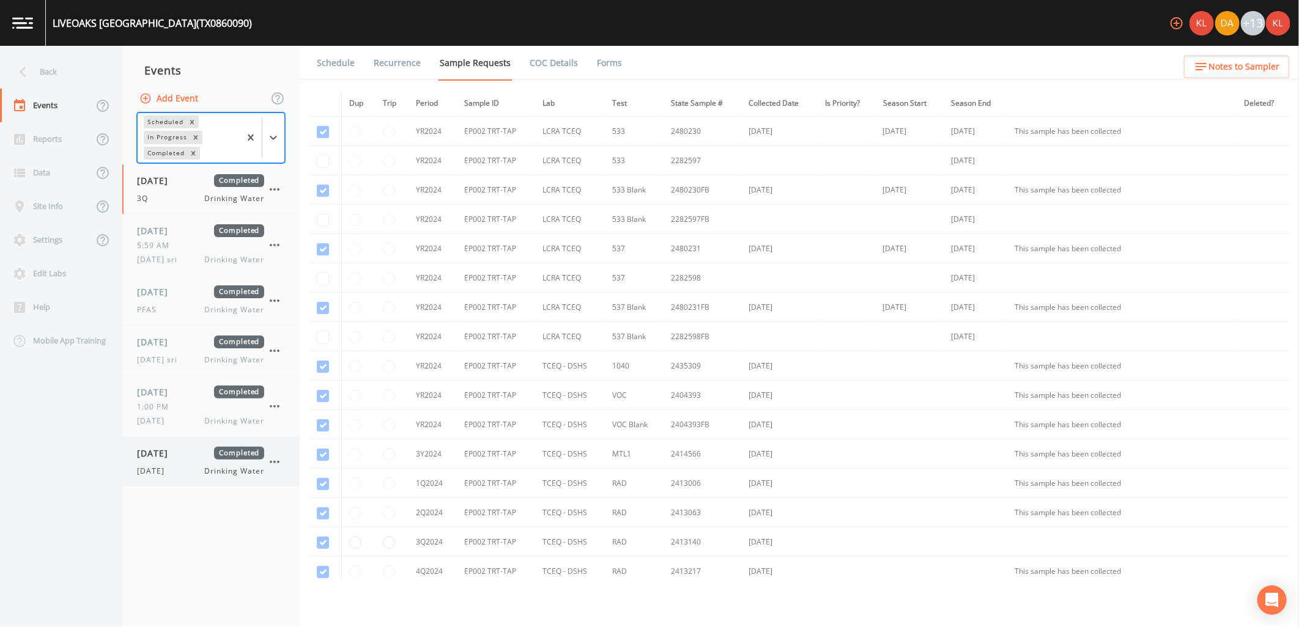
click at [214, 467] on span "Drinking Water" at bounding box center [234, 471] width 59 height 11
click at [612, 65] on link "Forms" at bounding box center [609, 63] width 29 height 34
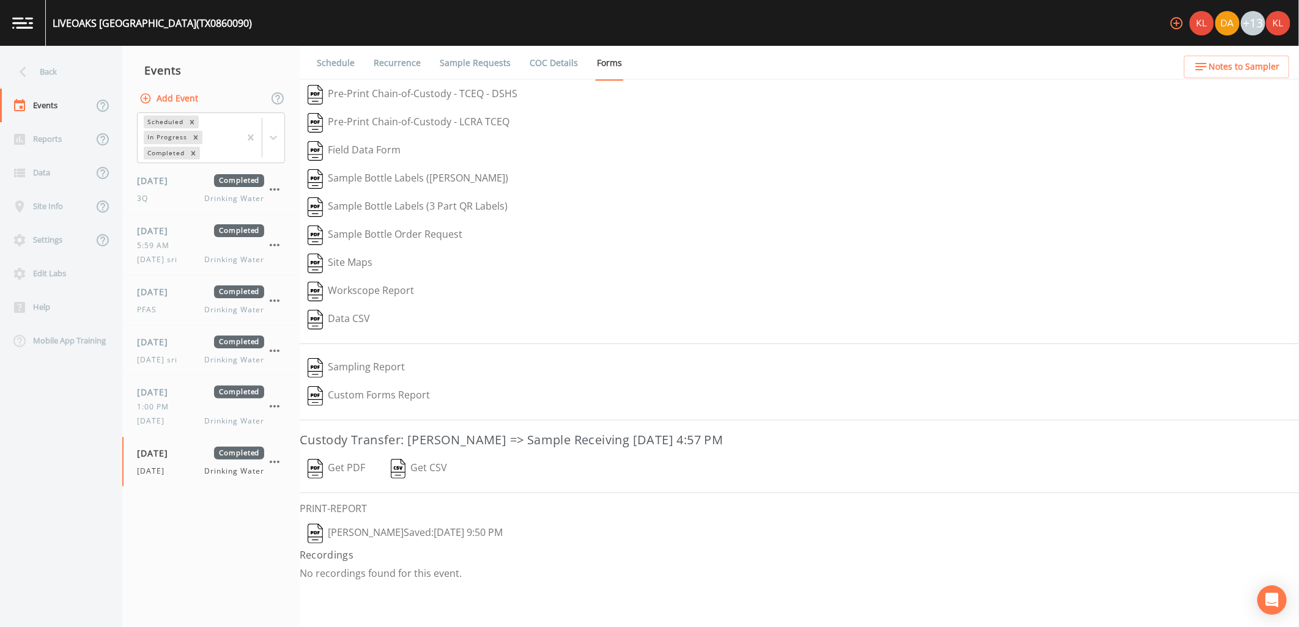
click at [325, 480] on button "Get PDF" at bounding box center [336, 469] width 73 height 28
click at [19, 29] on link at bounding box center [23, 23] width 46 height 46
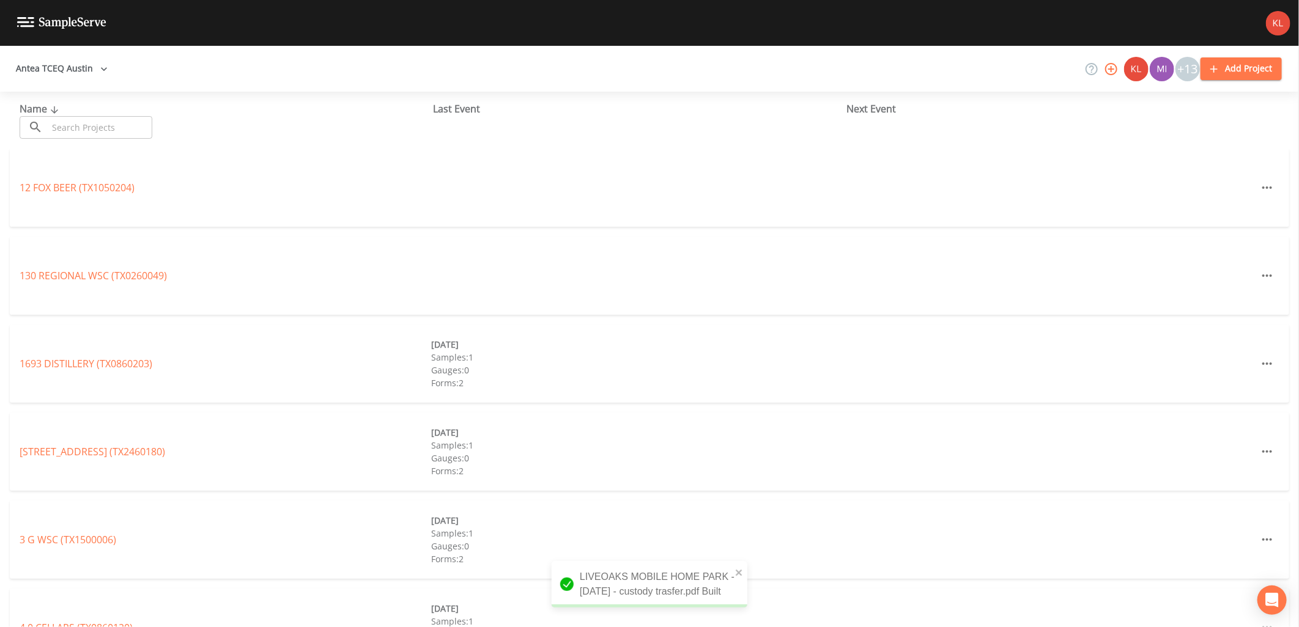
click at [94, 118] on input "text" at bounding box center [100, 127] width 105 height 23
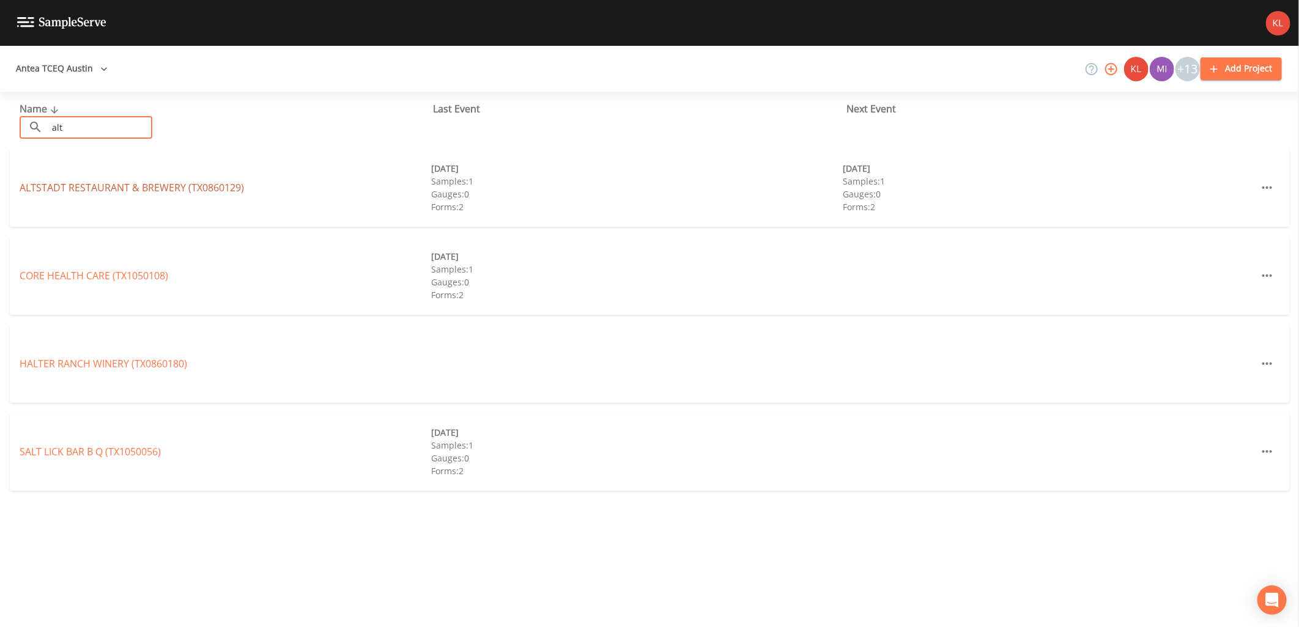
type input "alt"
click at [62, 184] on link "[GEOGRAPHIC_DATA] (TX0860129)" at bounding box center [132, 187] width 224 height 13
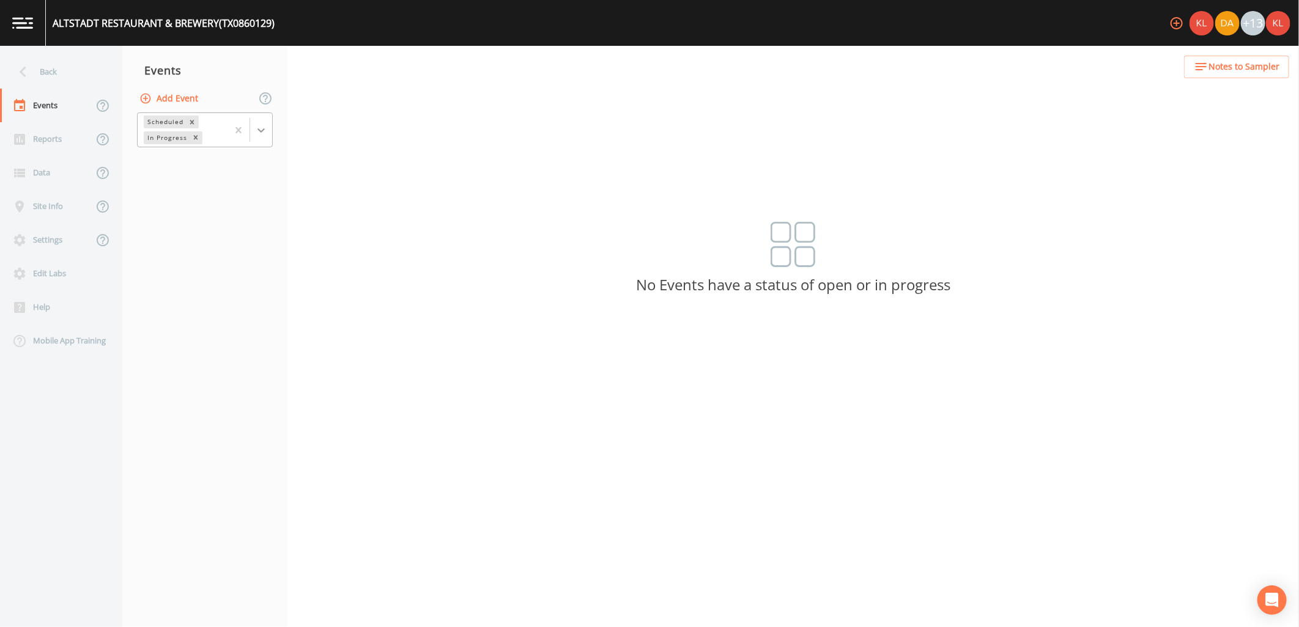
click at [269, 130] on div at bounding box center [261, 130] width 22 height 22
click at [199, 169] on div "Completed" at bounding box center [205, 165] width 136 height 21
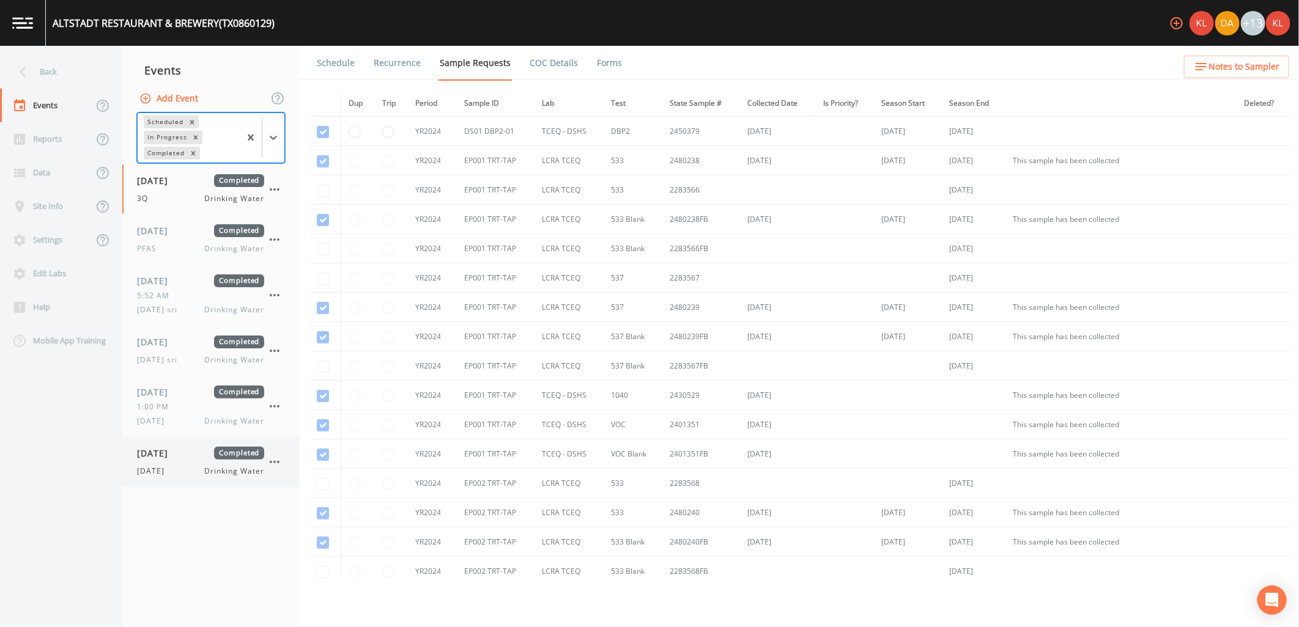
click at [227, 481] on div "[DATE] Completed [DATE] Drinking Water" at bounding box center [210, 462] width 177 height 50
click at [604, 66] on link "Forms" at bounding box center [609, 63] width 29 height 34
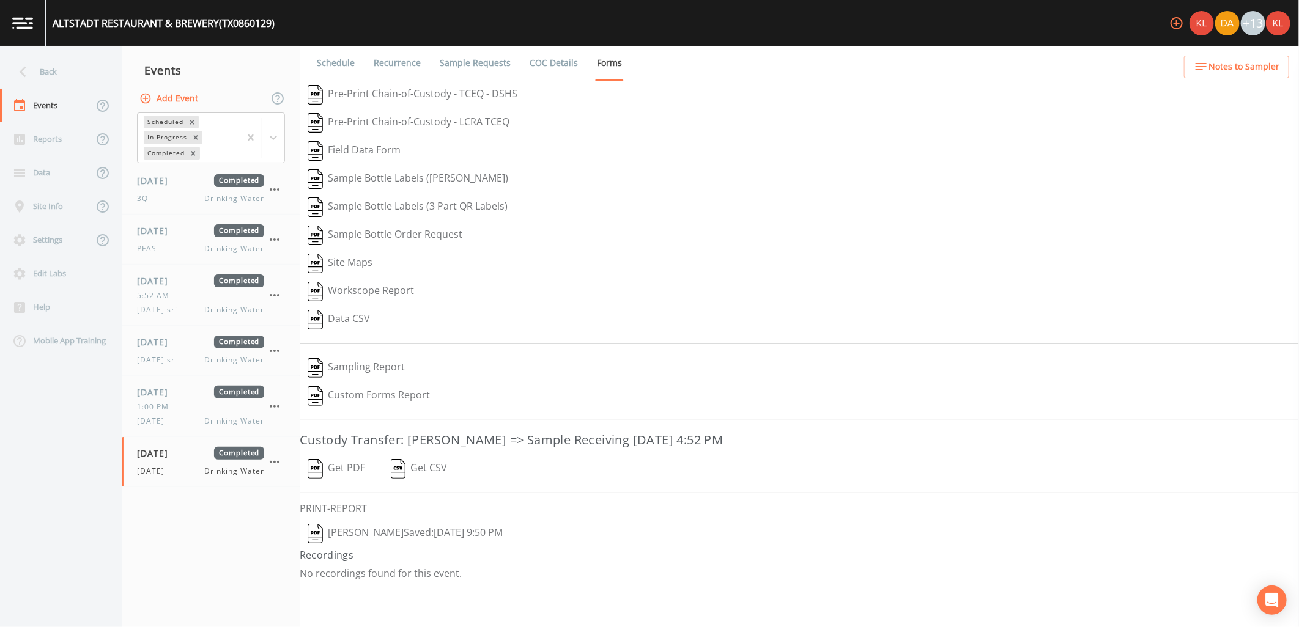
click at [361, 467] on button "Get PDF" at bounding box center [336, 469] width 73 height 28
click at [29, 25] on img at bounding box center [22, 23] width 21 height 12
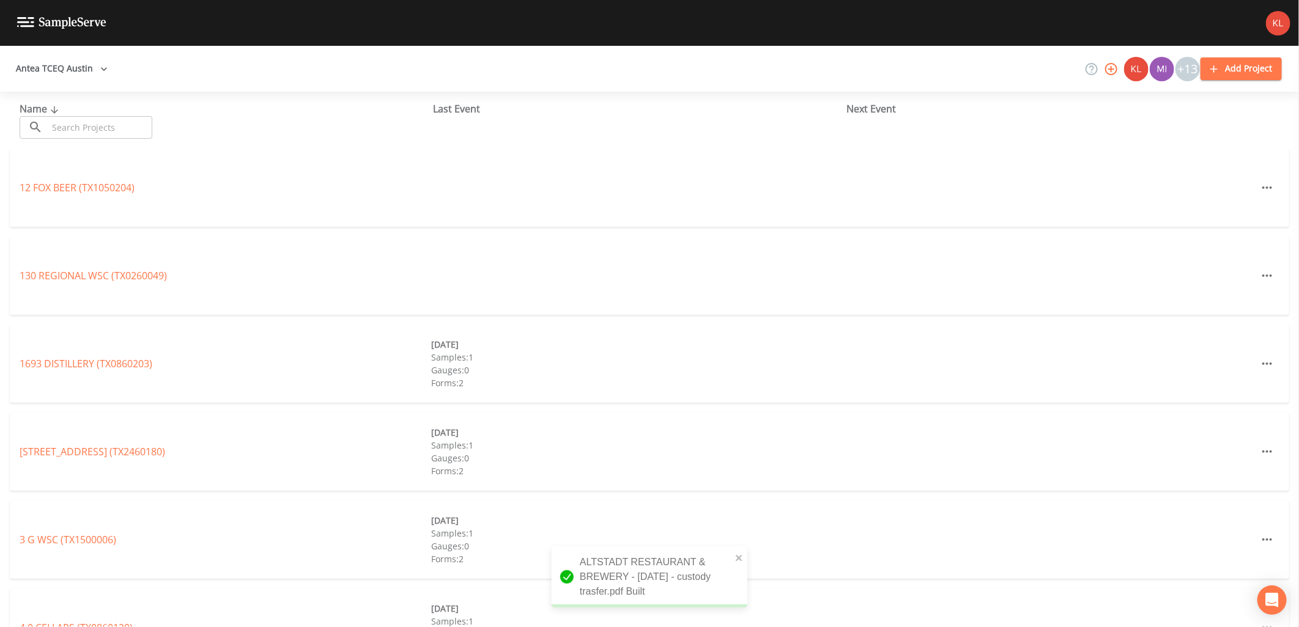
click at [97, 126] on input "text" at bounding box center [100, 127] width 105 height 23
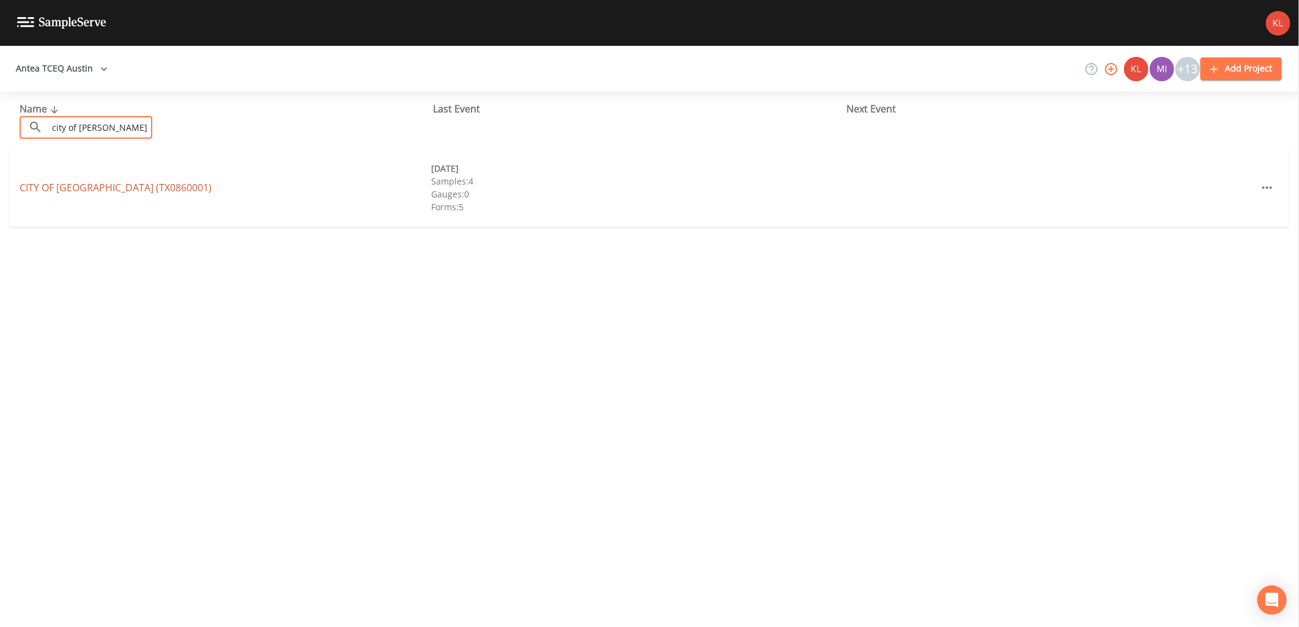
type input "city of [PERSON_NAME]"
click at [115, 187] on link "CITY OF [GEOGRAPHIC_DATA] (TX0860001)" at bounding box center [116, 187] width 192 height 13
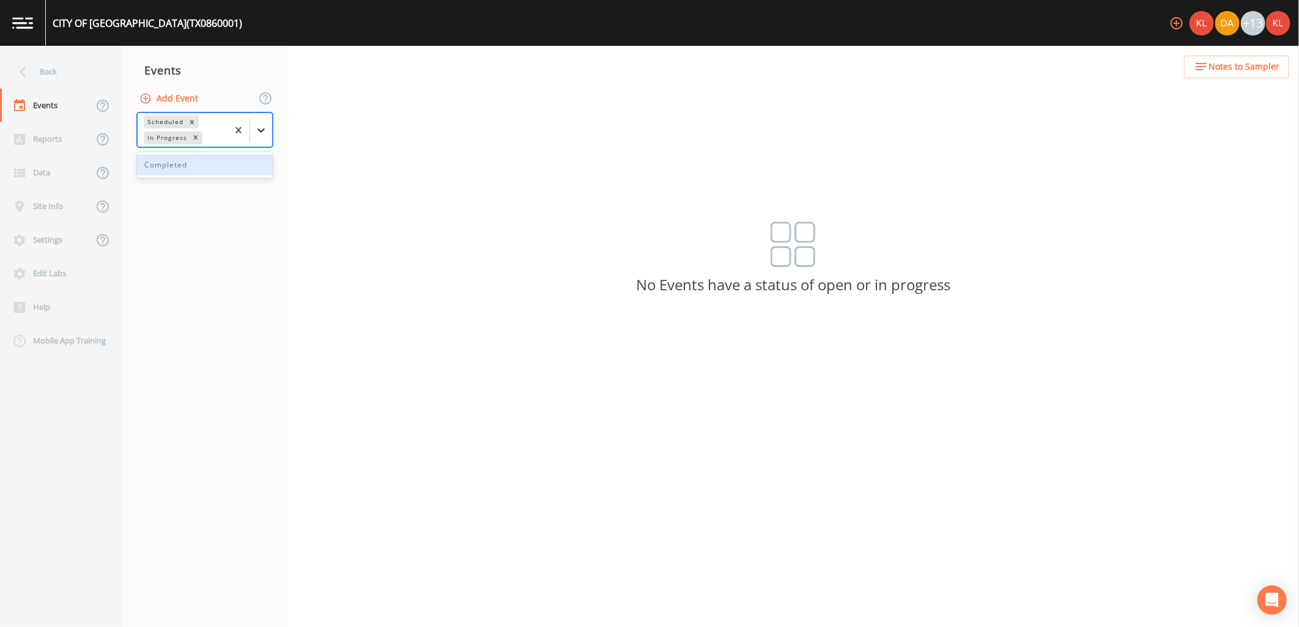
click at [262, 135] on icon at bounding box center [261, 130] width 12 height 12
click at [258, 159] on div "Completed" at bounding box center [205, 165] width 136 height 21
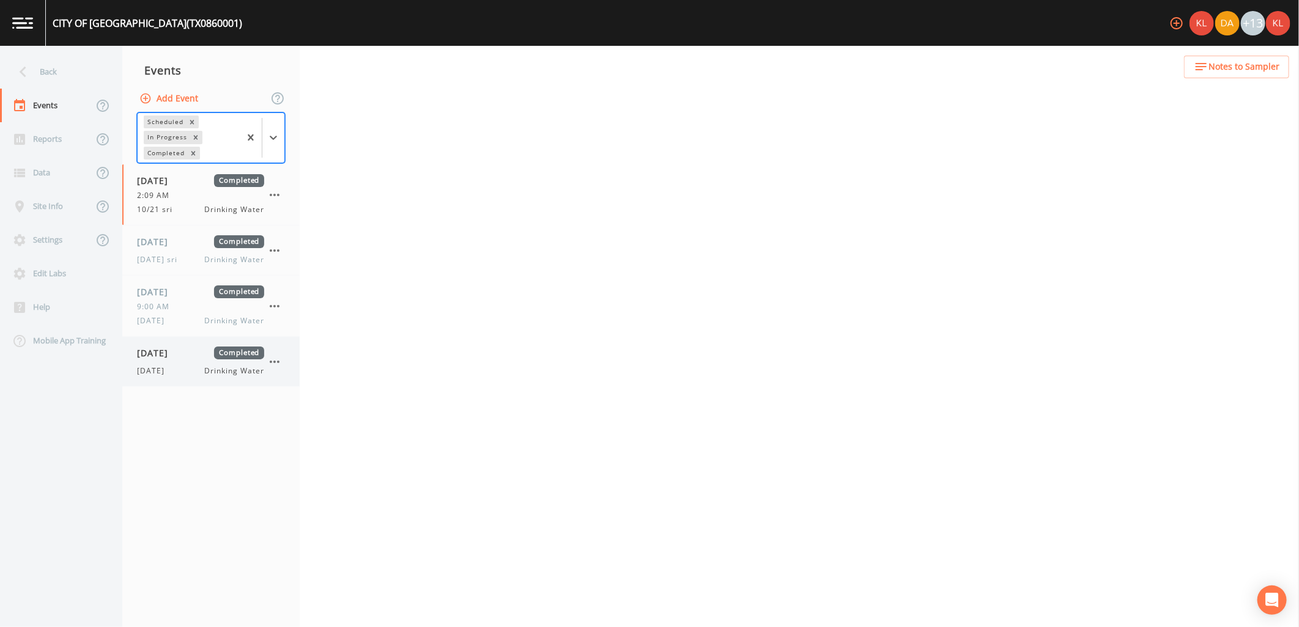
click at [233, 357] on span "Completed" at bounding box center [239, 353] width 50 height 13
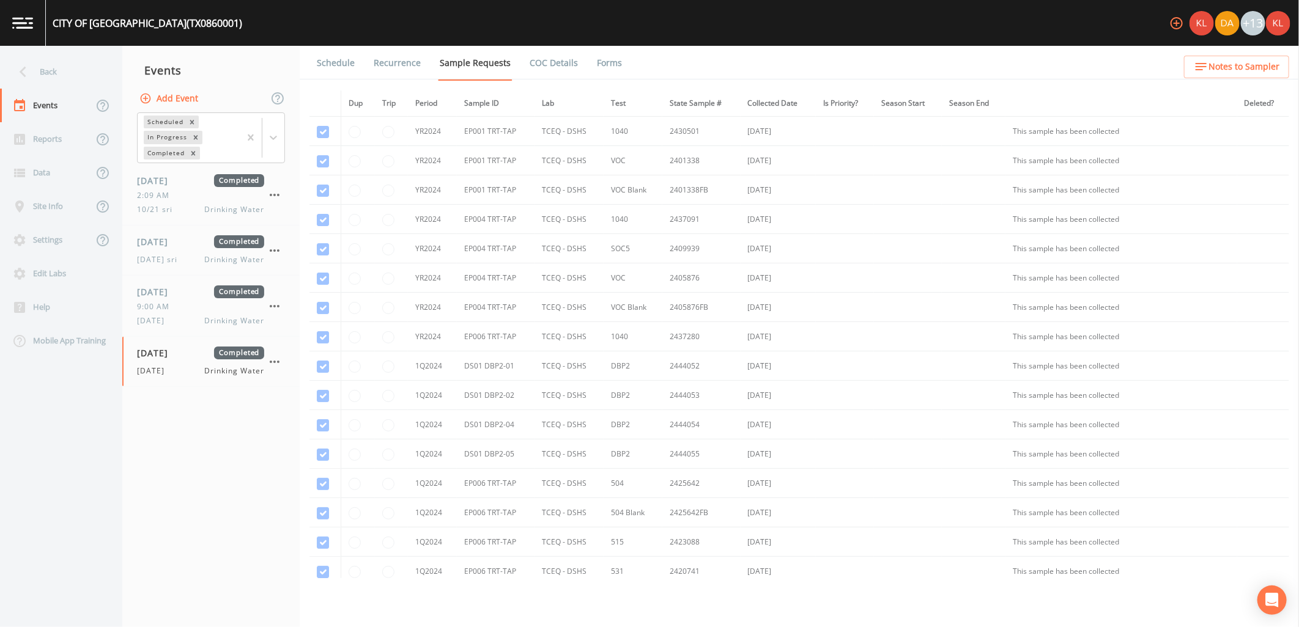
click at [597, 71] on link "Forms" at bounding box center [609, 63] width 29 height 34
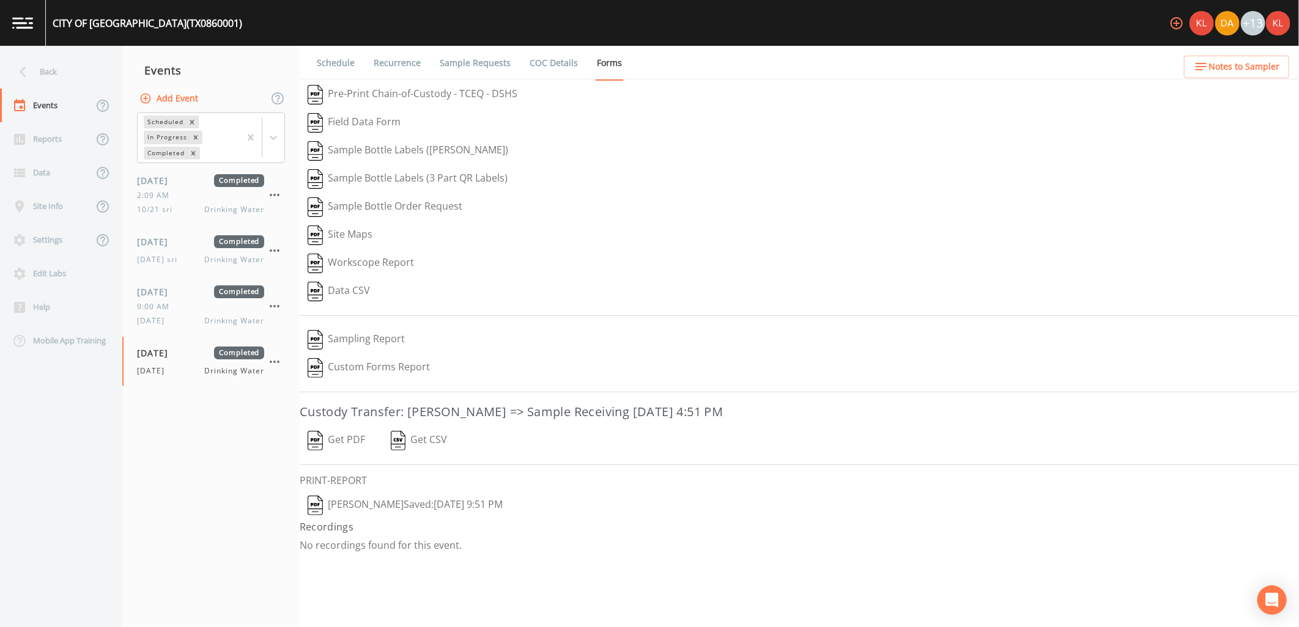
click at [360, 439] on button "Get PDF" at bounding box center [336, 441] width 73 height 28
click at [42, 21] on link at bounding box center [23, 23] width 46 height 46
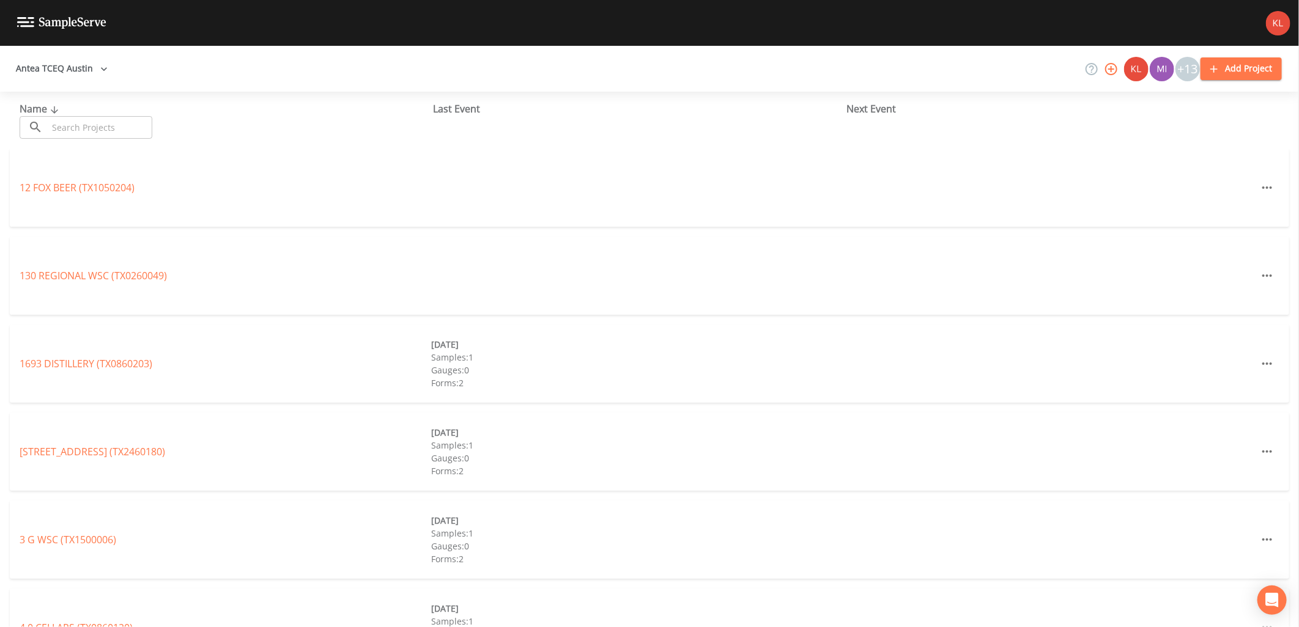
click at [87, 130] on input "text" at bounding box center [100, 127] width 105 height 23
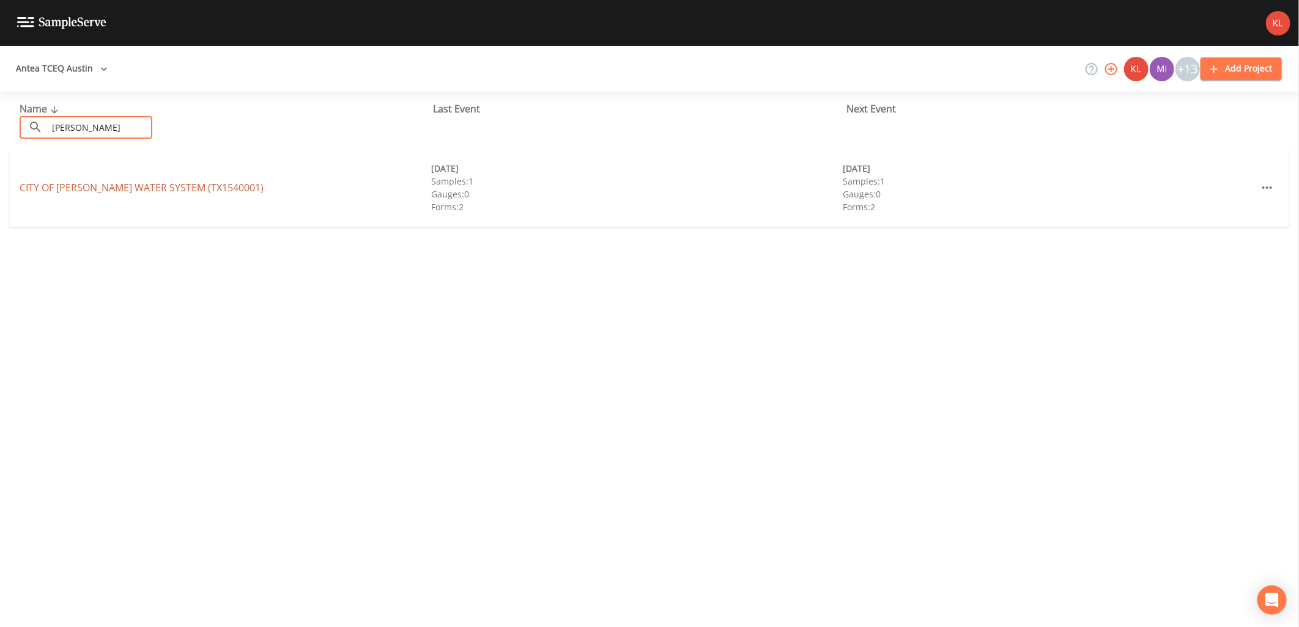
type input "[PERSON_NAME]"
click at [51, 187] on link "CITY OF [PERSON_NAME] WATER SYSTEM (TX1540001)" at bounding box center [142, 187] width 244 height 13
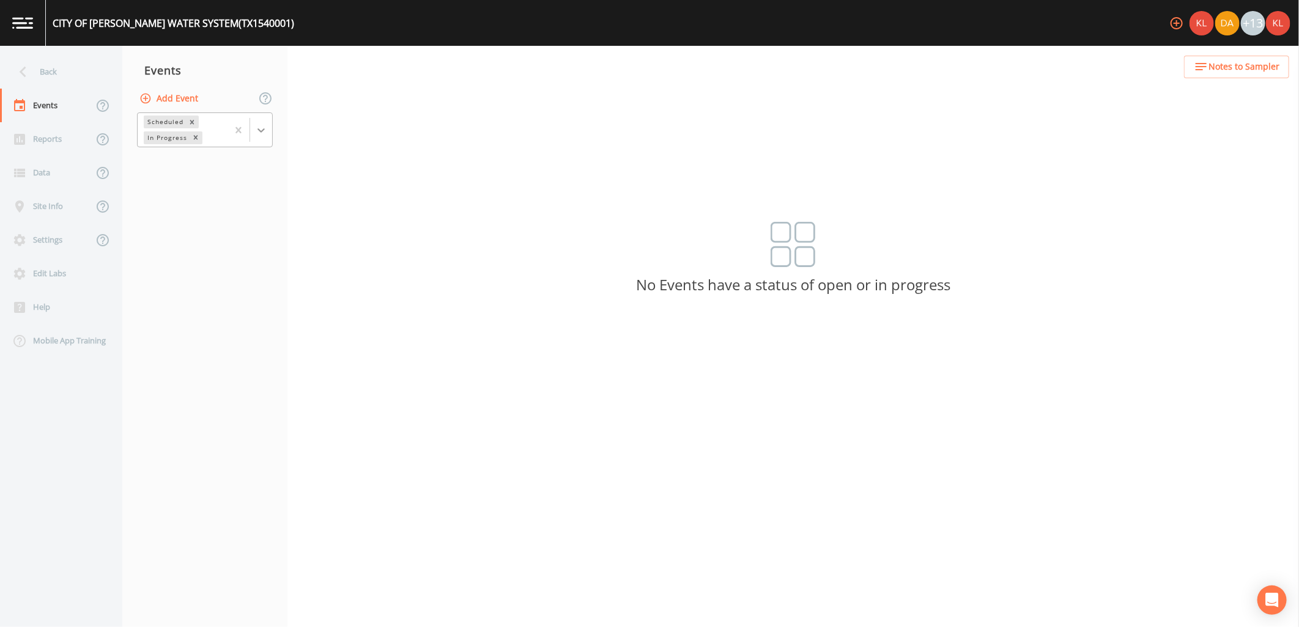
click at [260, 124] on icon at bounding box center [261, 130] width 12 height 12
click at [236, 170] on div "Completed" at bounding box center [205, 165] width 136 height 21
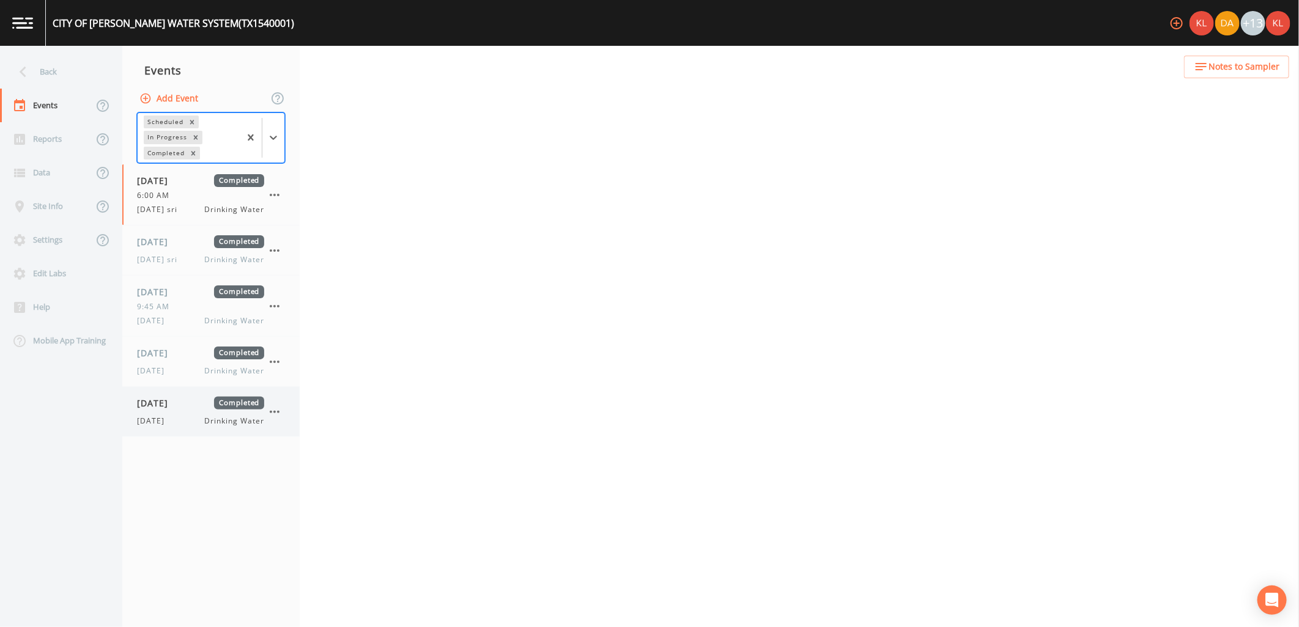
click at [187, 394] on div "[DATE] Completed [DATE] Drinking Water" at bounding box center [210, 412] width 177 height 50
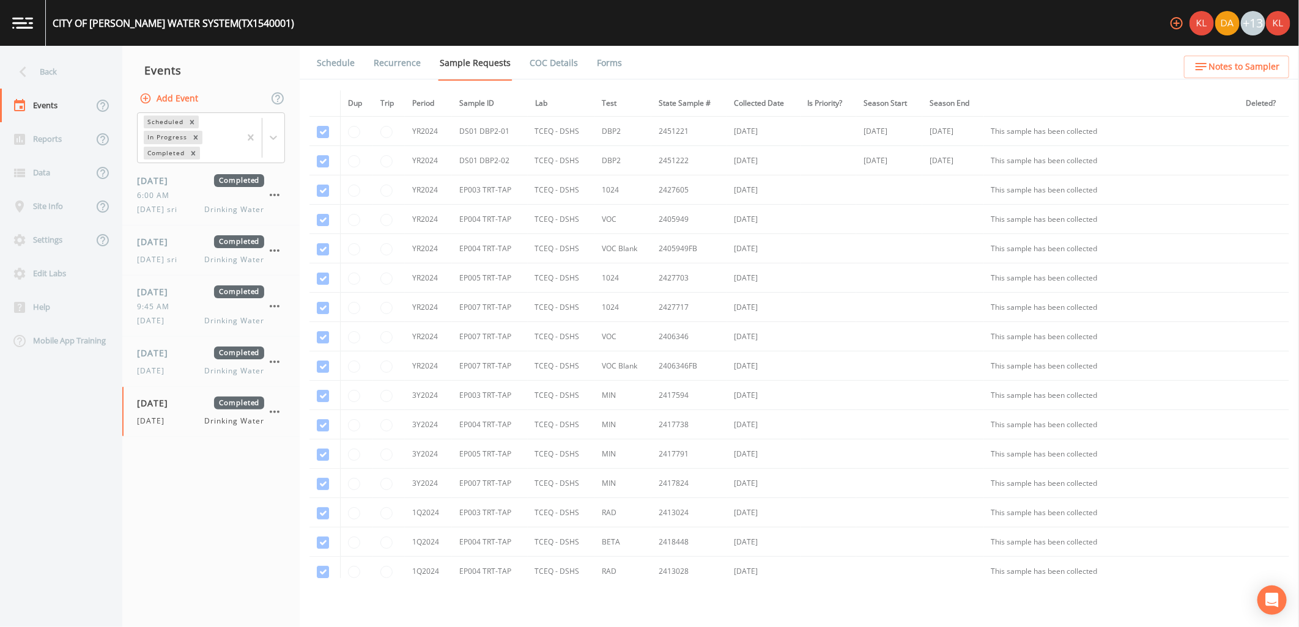
click at [595, 50] on link "Forms" at bounding box center [609, 63] width 29 height 34
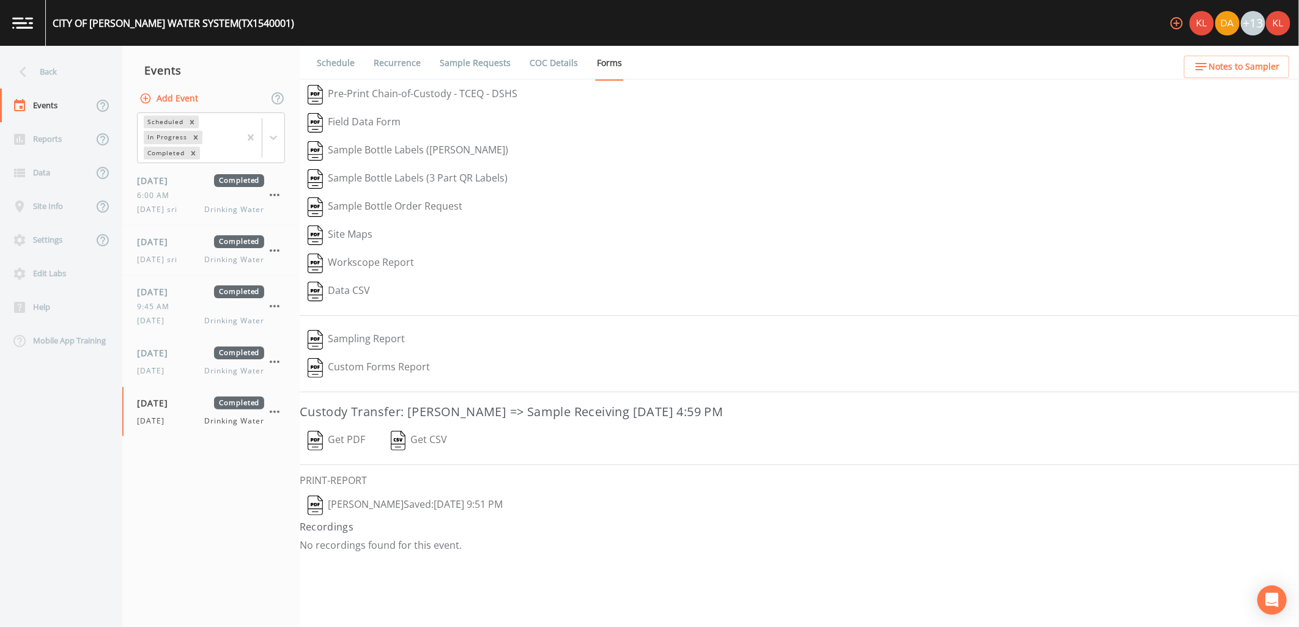
click at [335, 439] on button "Get PDF" at bounding box center [336, 441] width 73 height 28
